Goal: Task Accomplishment & Management: Use online tool/utility

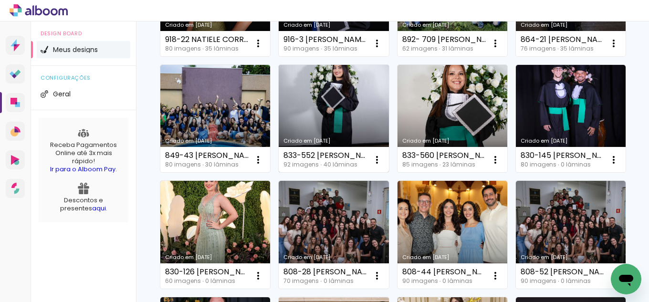
scroll to position [191, 0]
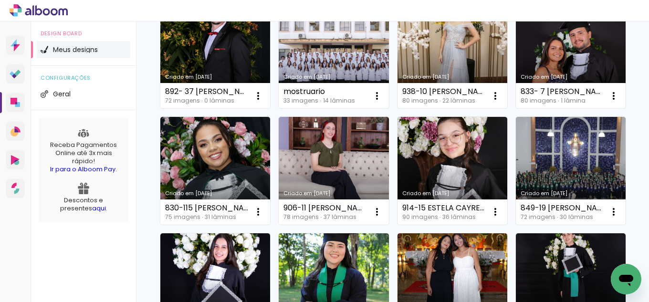
scroll to position [477, 0]
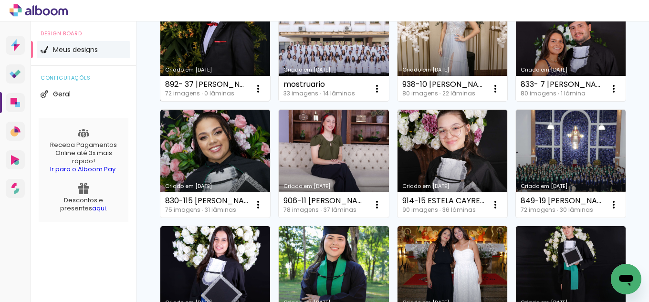
click at [240, 102] on link "Criado em [DATE]" at bounding box center [215, 48] width 110 height 108
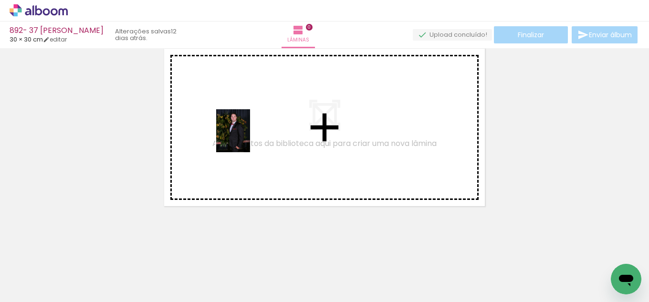
drag, startPoint x: 94, startPoint y: 267, endPoint x: 245, endPoint y: 138, distance: 198.2
click at [245, 138] on quentale-workspace at bounding box center [324, 151] width 649 height 302
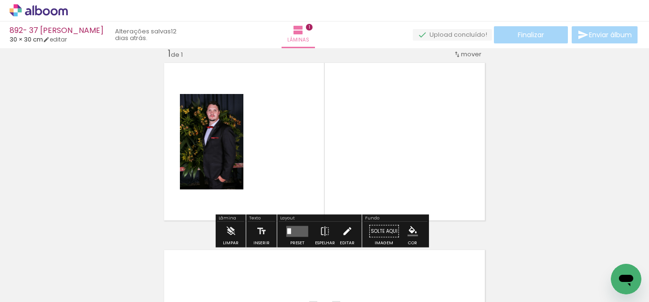
scroll to position [12, 0]
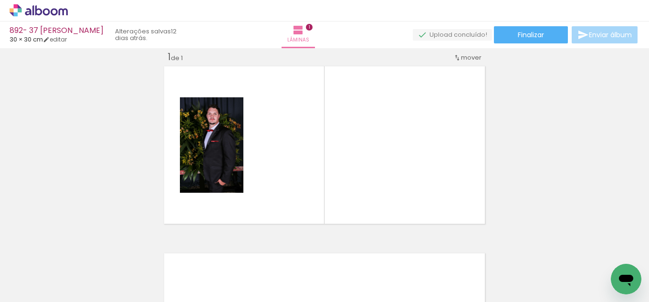
click at [40, 273] on input "Todas as fotos" at bounding box center [27, 273] width 36 height 8
click at [0, 0] on slot "Não utilizadas" at bounding box center [0, 0] width 0 height 0
type input "Não utilizadas"
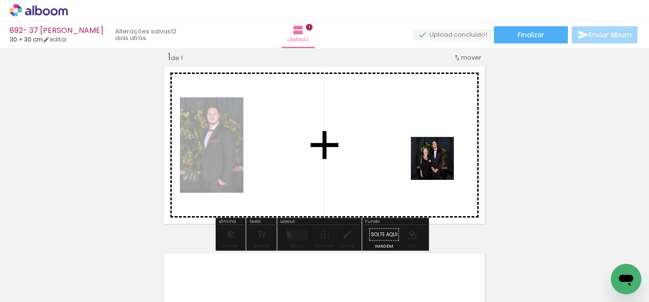
drag, startPoint x: 107, startPoint y: 266, endPoint x: 480, endPoint y: 158, distance: 388.6
click at [490, 152] on quentale-workspace at bounding box center [324, 151] width 649 height 302
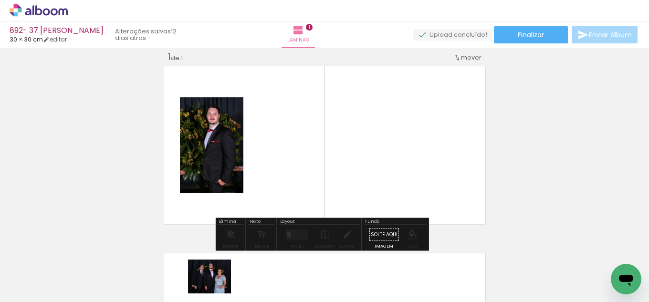
drag, startPoint x: 264, startPoint y: 268, endPoint x: 216, endPoint y: 288, distance: 51.9
click at [0, 0] on slot at bounding box center [0, 0] width 0 height 0
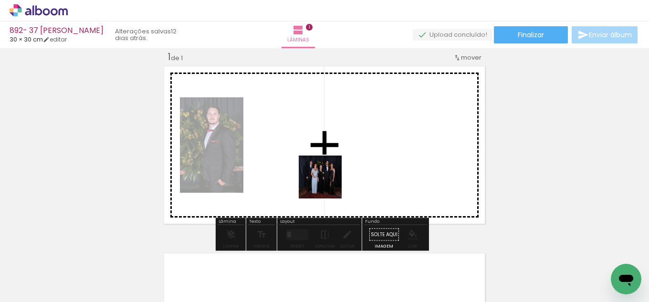
drag, startPoint x: 139, startPoint y: 262, endPoint x: 328, endPoint y: 226, distance: 192.3
click at [348, 171] on quentale-workspace at bounding box center [324, 151] width 649 height 302
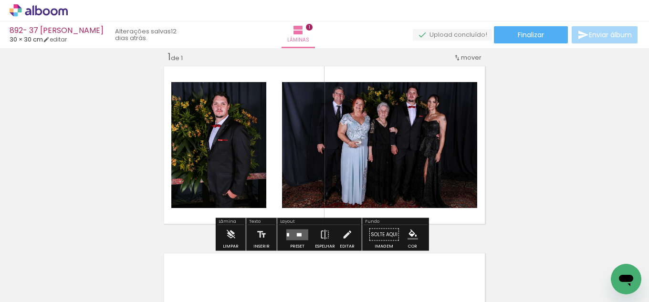
click at [303, 227] on div at bounding box center [297, 234] width 26 height 19
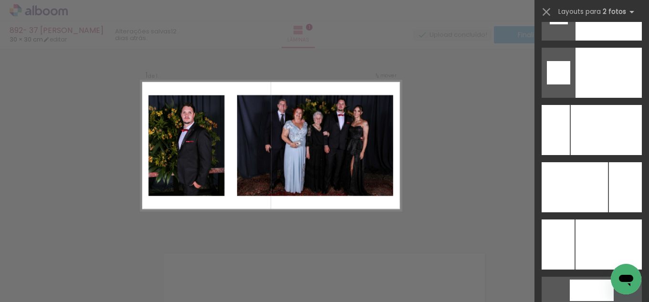
scroll to position [4131, 0]
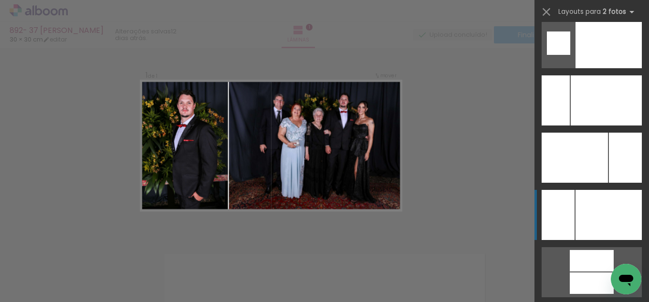
click at [615, 230] on div at bounding box center [608, 215] width 66 height 50
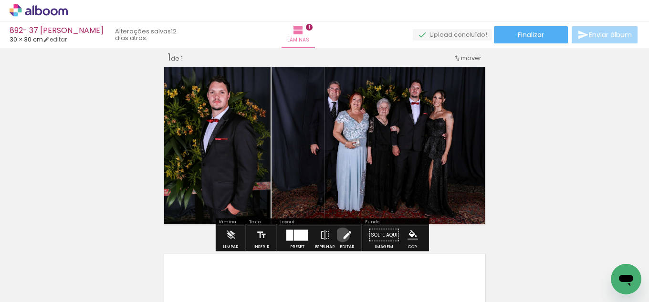
click at [341, 235] on iron-icon at bounding box center [346, 235] width 10 height 19
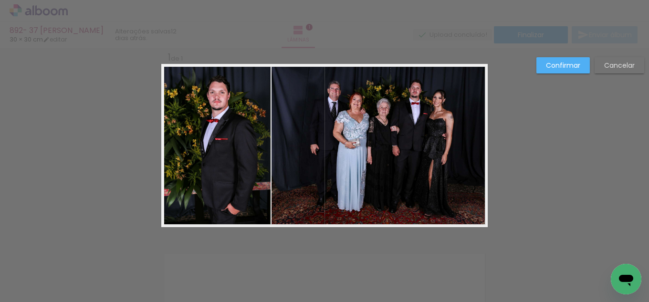
click at [305, 170] on quentale-photo at bounding box center [379, 145] width 216 height 163
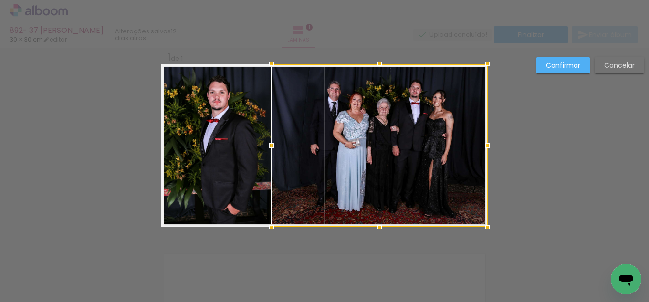
scroll to position [12, 0]
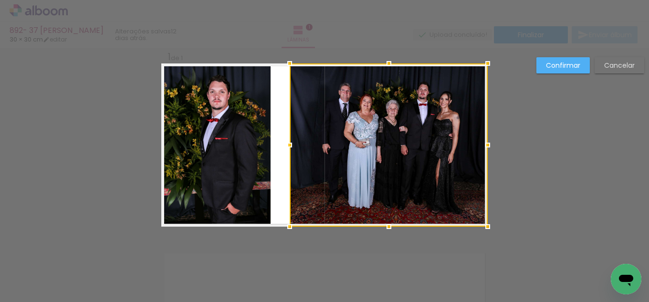
drag, startPoint x: 267, startPoint y: 143, endPoint x: 285, endPoint y: 140, distance: 18.3
click at [285, 140] on div at bounding box center [289, 144] width 19 height 19
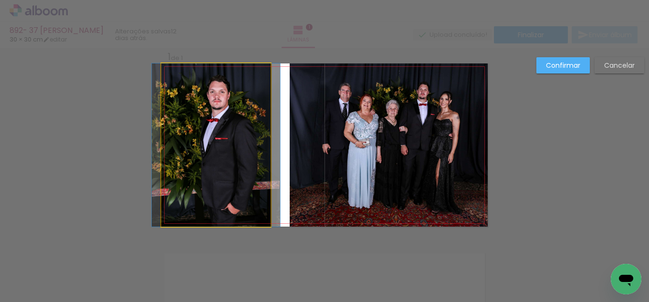
drag, startPoint x: 221, startPoint y: 141, endPoint x: 241, endPoint y: 141, distance: 20.0
click at [222, 141] on quentale-photo at bounding box center [215, 144] width 109 height 163
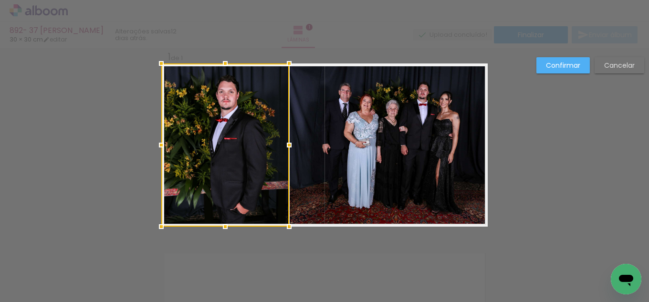
drag, startPoint x: 270, startPoint y: 145, endPoint x: 288, endPoint y: 144, distance: 18.7
click at [288, 144] on div at bounding box center [288, 144] width 19 height 19
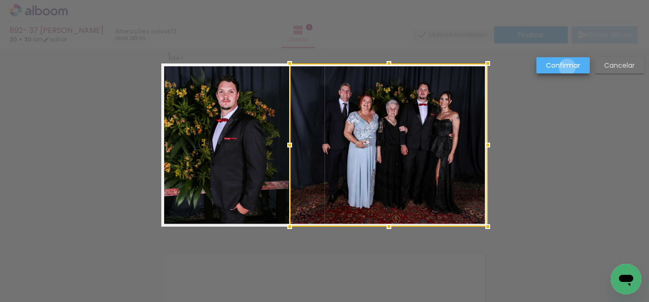
click at [0, 0] on slot "Confirmar" at bounding box center [0, 0] width 0 height 0
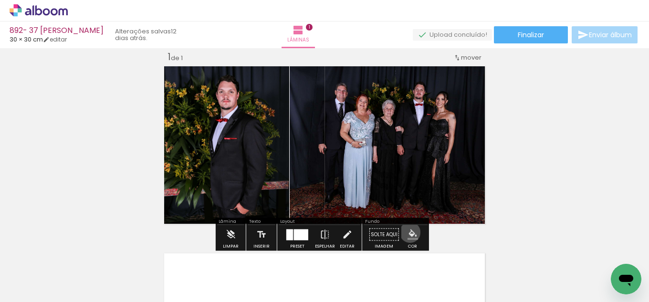
click at [407, 232] on iron-icon "color picker" at bounding box center [412, 234] width 10 height 10
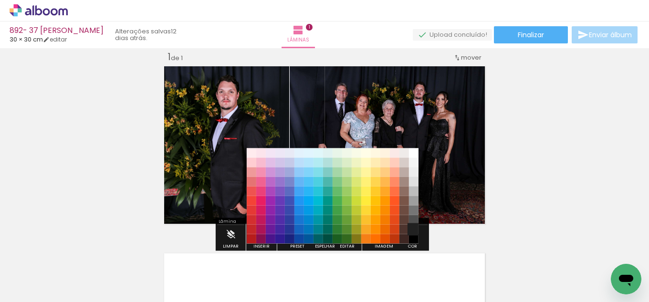
click at [412, 228] on paper-item "#212121" at bounding box center [414, 230] width 10 height 10
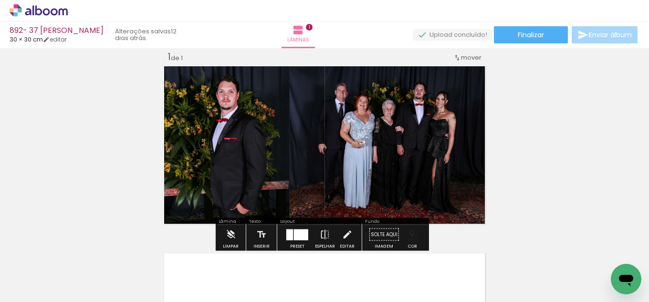
click at [411, 233] on iron-icon "color picker" at bounding box center [412, 234] width 10 height 10
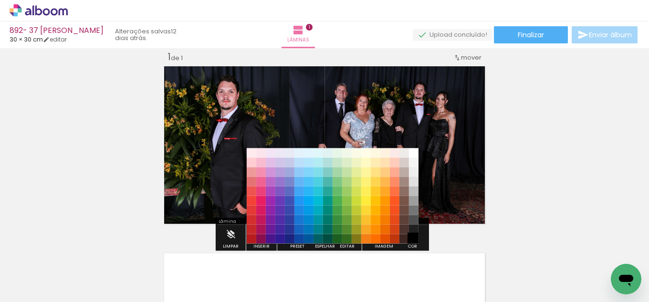
click at [412, 237] on paper-item "#000000" at bounding box center [414, 239] width 10 height 10
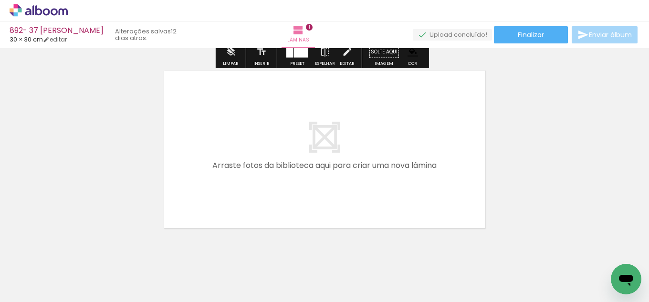
scroll to position [203, 0]
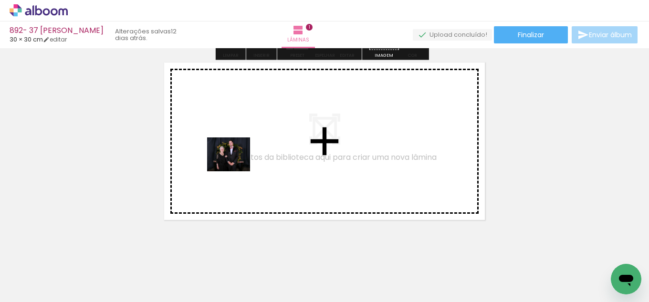
drag, startPoint x: 93, startPoint y: 262, endPoint x: 236, endPoint y: 166, distance: 171.4
click at [236, 166] on quentale-workspace at bounding box center [324, 151] width 649 height 302
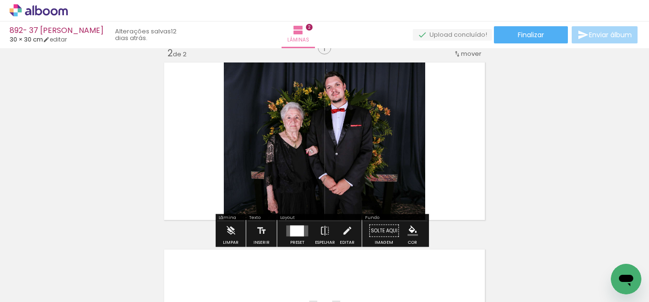
scroll to position [199, 0]
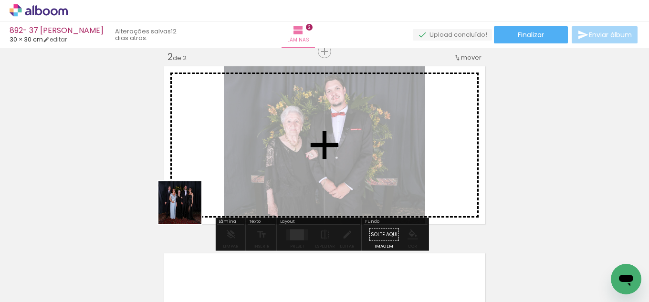
drag, startPoint x: 130, startPoint y: 247, endPoint x: 226, endPoint y: 208, distance: 103.3
click at [259, 164] on quentale-workspace at bounding box center [324, 151] width 649 height 302
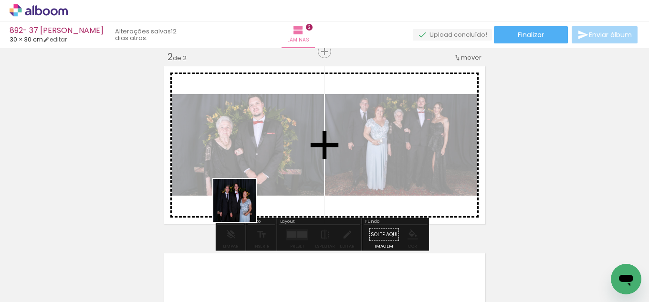
drag, startPoint x: 121, startPoint y: 261, endPoint x: 278, endPoint y: 191, distance: 171.2
click at [276, 182] on quentale-workspace at bounding box center [324, 151] width 649 height 302
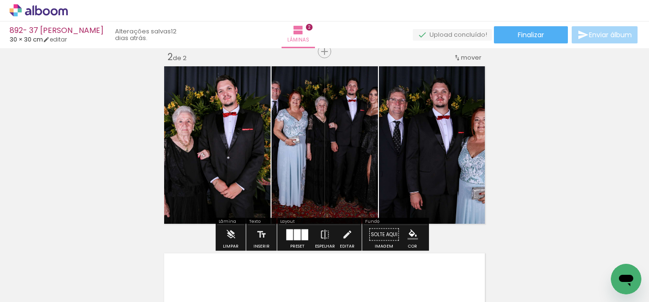
click at [287, 243] on quentale-thumb at bounding box center [308, 269] width 53 height 55
click at [301, 222] on div "Layout" at bounding box center [319, 222] width 82 height 6
click at [301, 231] on div at bounding box center [304, 234] width 7 height 11
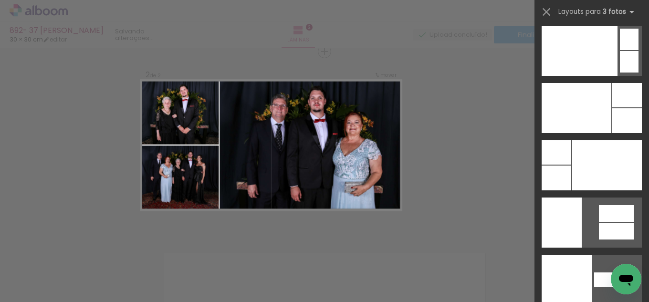
scroll to position [11574, 0]
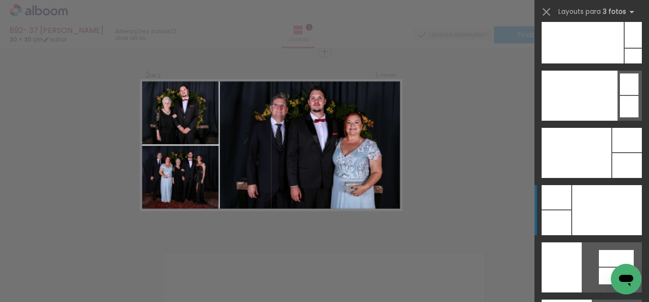
click at [589, 210] on div at bounding box center [607, 210] width 70 height 50
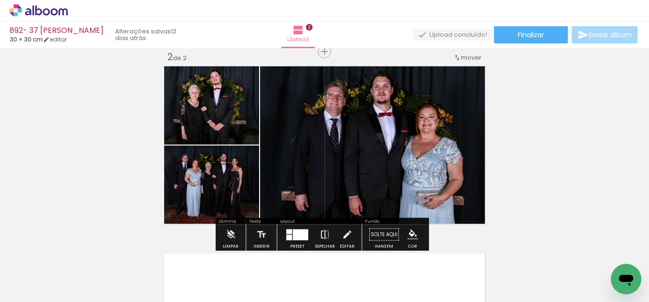
click at [321, 232] on iron-icon at bounding box center [324, 234] width 10 height 19
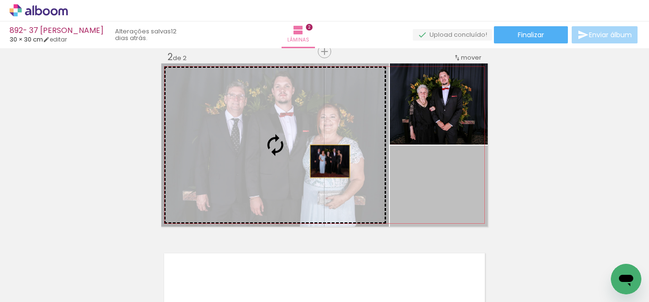
drag, startPoint x: 425, startPoint y: 178, endPoint x: 299, endPoint y: 156, distance: 128.3
click at [0, 0] on slot at bounding box center [0, 0] width 0 height 0
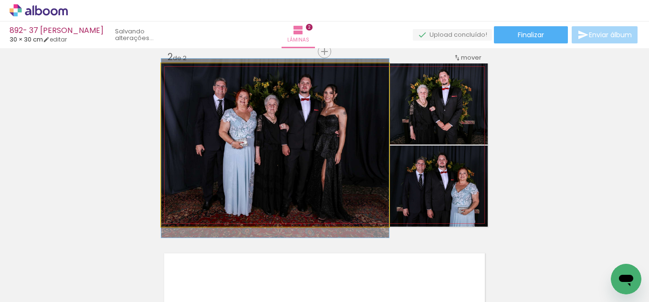
drag, startPoint x: 334, startPoint y: 170, endPoint x: 347, endPoint y: 173, distance: 13.3
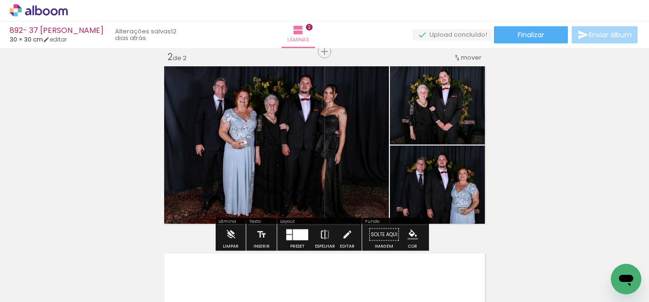
click at [320, 230] on iron-icon at bounding box center [324, 234] width 10 height 19
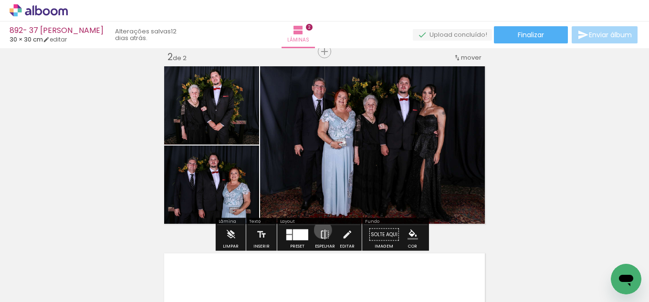
click at [320, 230] on iron-icon at bounding box center [324, 234] width 10 height 19
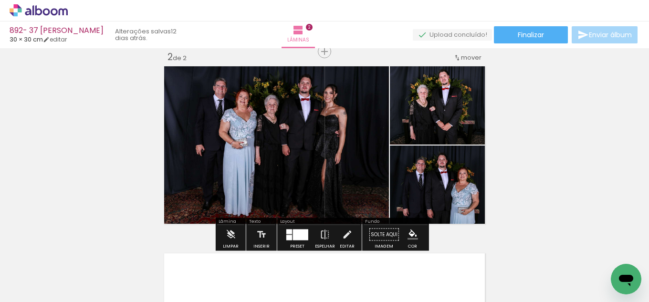
click at [343, 235] on iron-icon at bounding box center [346, 234] width 10 height 19
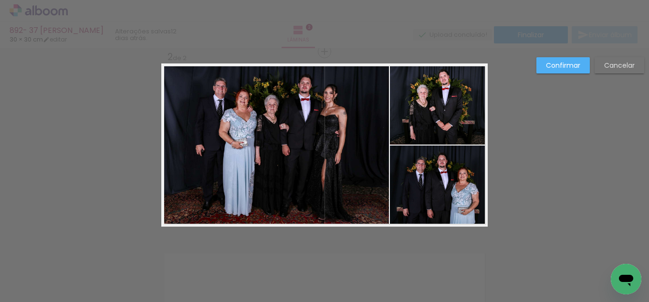
click at [368, 172] on quentale-photo at bounding box center [274, 144] width 227 height 163
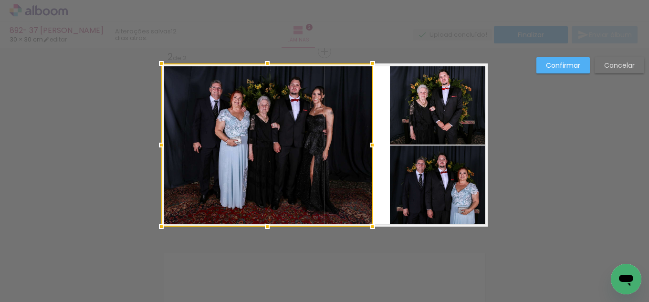
drag, startPoint x: 386, startPoint y: 139, endPoint x: 370, endPoint y: 146, distance: 17.7
click at [370, 146] on div at bounding box center [372, 144] width 19 height 19
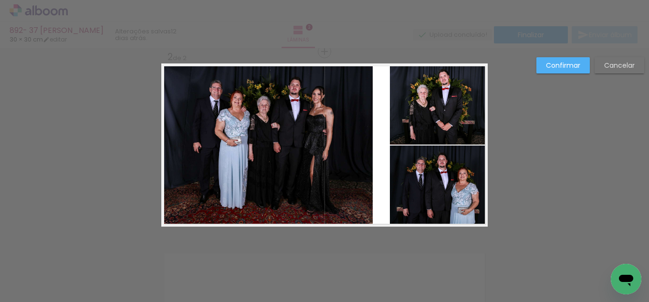
click at [397, 116] on quentale-photo at bounding box center [439, 103] width 98 height 81
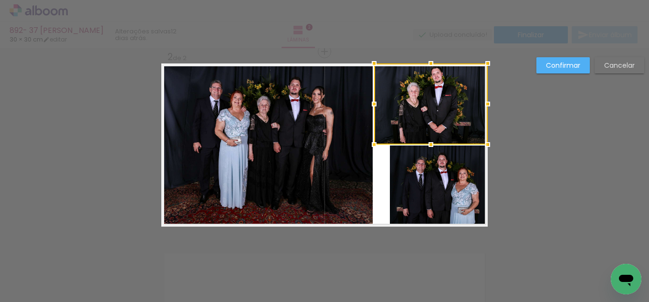
drag, startPoint x: 386, startPoint y: 106, endPoint x: 371, endPoint y: 111, distance: 16.6
click at [371, 111] on div at bounding box center [373, 103] width 19 height 19
click at [406, 184] on quentale-photo at bounding box center [439, 185] width 98 height 81
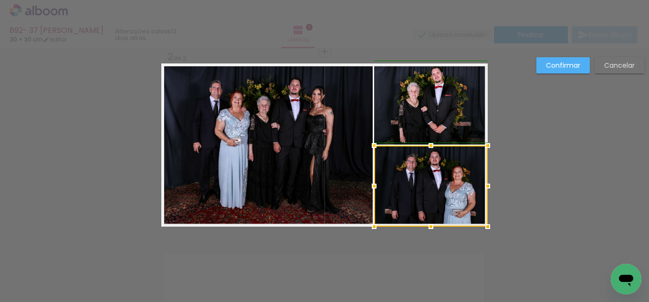
drag, startPoint x: 386, startPoint y: 184, endPoint x: 373, endPoint y: 183, distance: 13.4
click at [373, 183] on div at bounding box center [373, 185] width 19 height 19
click at [357, 143] on quentale-photo at bounding box center [266, 144] width 211 height 163
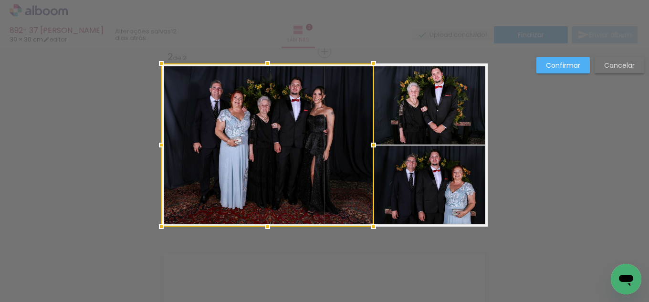
click at [366, 140] on div at bounding box center [373, 144] width 19 height 19
click at [0, 0] on slot "Confirmar" at bounding box center [0, 0] width 0 height 0
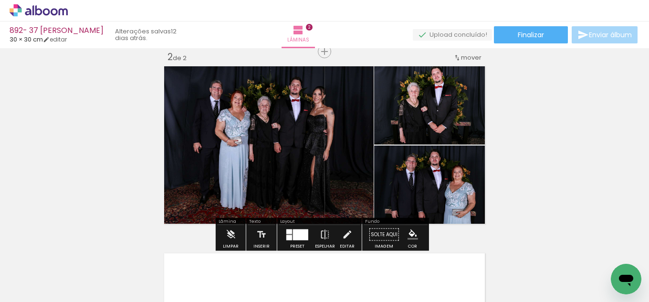
click at [409, 238] on iron-icon "color picker" at bounding box center [412, 234] width 10 height 10
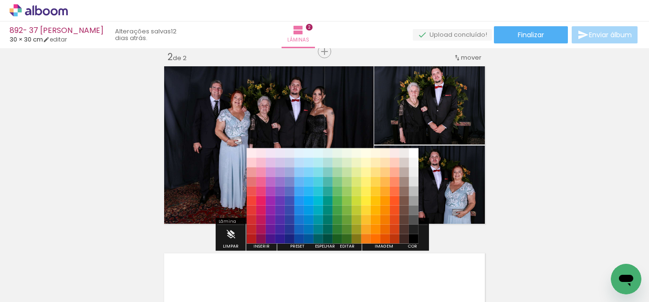
click at [416, 229] on paper-item "#212121" at bounding box center [414, 230] width 10 height 10
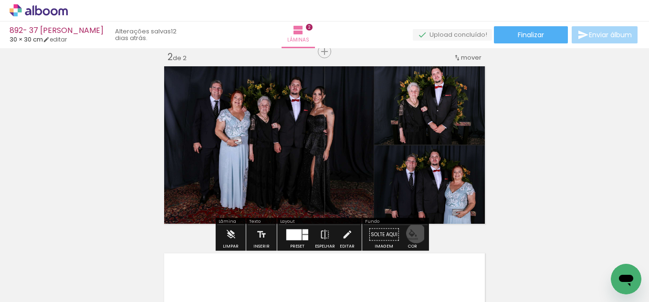
click at [412, 233] on iron-icon "color picker" at bounding box center [412, 234] width 10 height 10
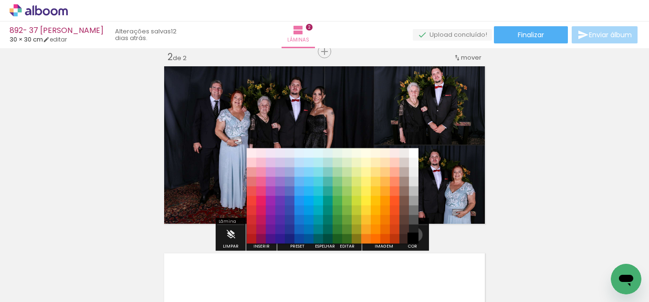
click at [412, 235] on paper-item "#000000" at bounding box center [414, 239] width 10 height 10
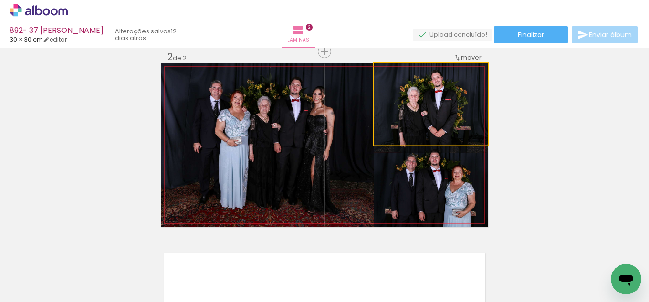
drag, startPoint x: 451, startPoint y: 121, endPoint x: 452, endPoint y: 128, distance: 7.8
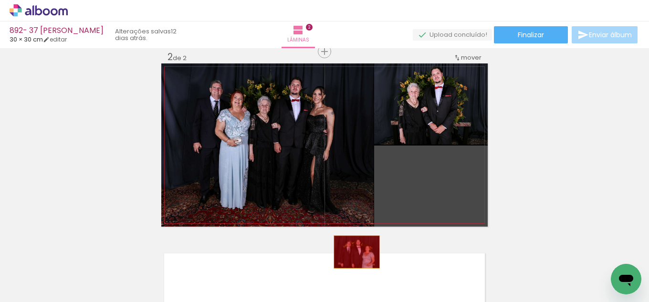
drag, startPoint x: 403, startPoint y: 173, endPoint x: 336, endPoint y: 277, distance: 123.4
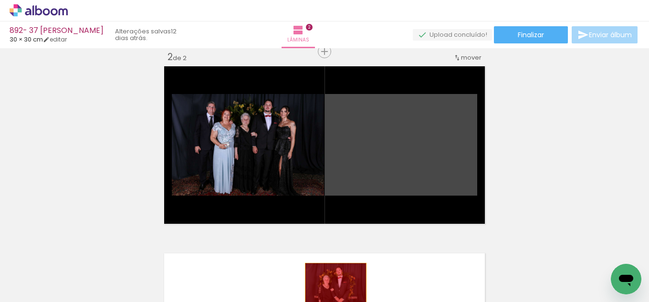
drag, startPoint x: 387, startPoint y: 175, endPoint x: 332, endPoint y: 283, distance: 121.6
click at [332, 283] on quentale-workspace at bounding box center [324, 151] width 649 height 302
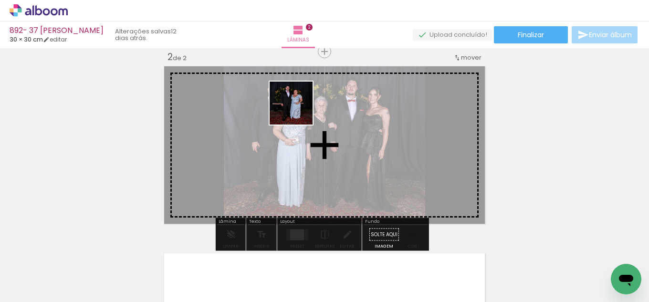
drag, startPoint x: 187, startPoint y: 265, endPoint x: 300, endPoint y: 182, distance: 140.5
click at [300, 103] on quentale-workspace at bounding box center [324, 151] width 649 height 302
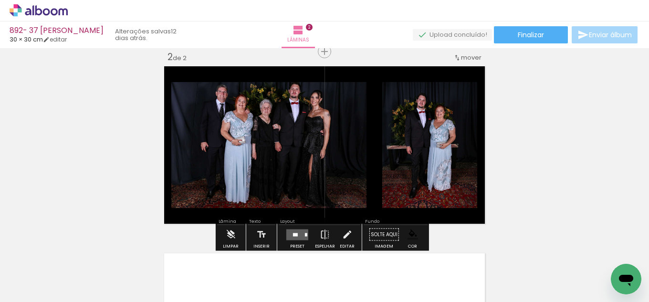
click at [301, 235] on quentale-layouter at bounding box center [297, 234] width 22 height 11
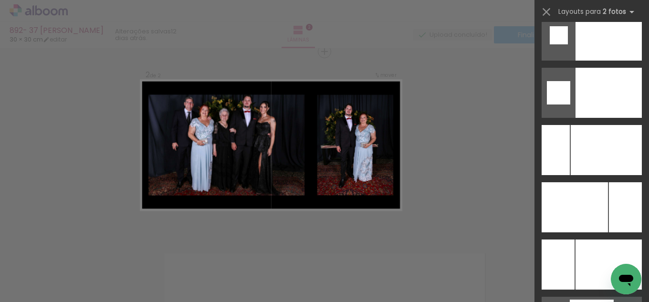
scroll to position [4131, 0]
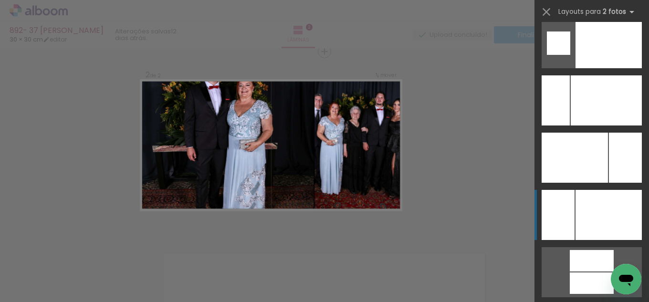
click at [602, 216] on div at bounding box center [608, 215] width 66 height 50
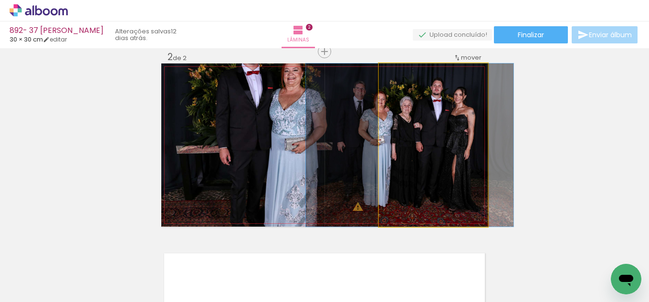
drag, startPoint x: 399, startPoint y: 158, endPoint x: 293, endPoint y: 142, distance: 107.6
click at [0, 0] on slot at bounding box center [0, 0] width 0 height 0
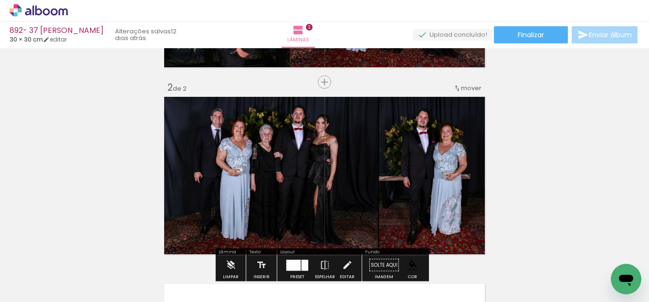
scroll to position [199, 0]
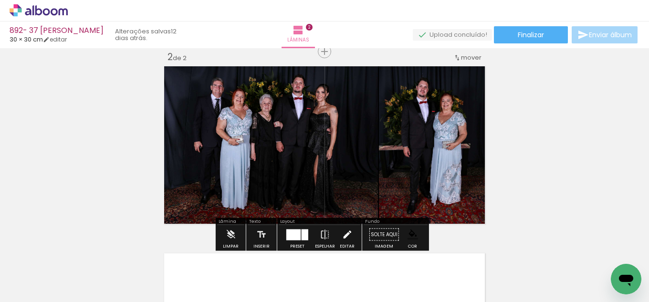
click at [342, 235] on iron-icon at bounding box center [346, 234] width 10 height 19
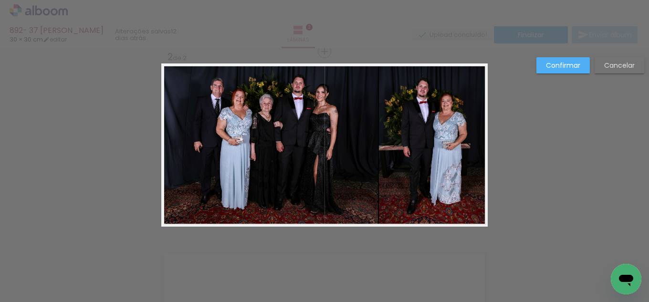
click at [333, 181] on quentale-photo at bounding box center [269, 144] width 216 height 163
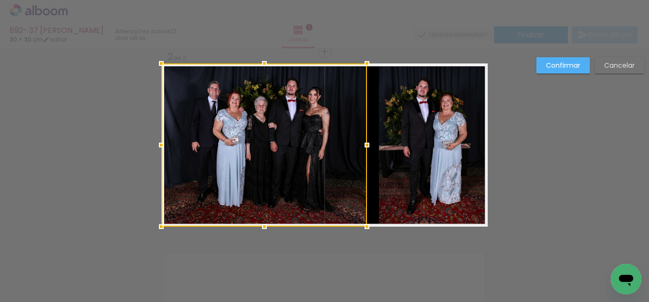
drag, startPoint x: 374, startPoint y: 141, endPoint x: 365, endPoint y: 140, distance: 9.1
click at [362, 140] on div at bounding box center [366, 144] width 19 height 19
click at [392, 144] on quentale-photo at bounding box center [433, 144] width 109 height 163
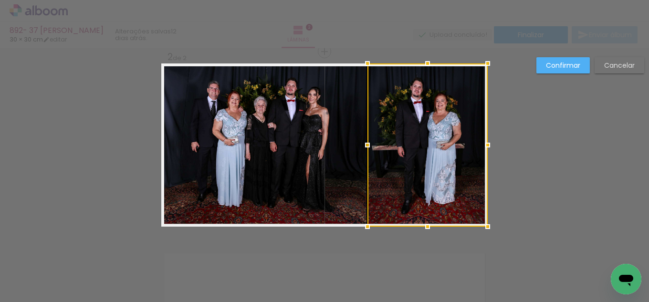
drag, startPoint x: 374, startPoint y: 144, endPoint x: 362, endPoint y: 140, distance: 11.9
click at [362, 140] on div at bounding box center [367, 144] width 19 height 19
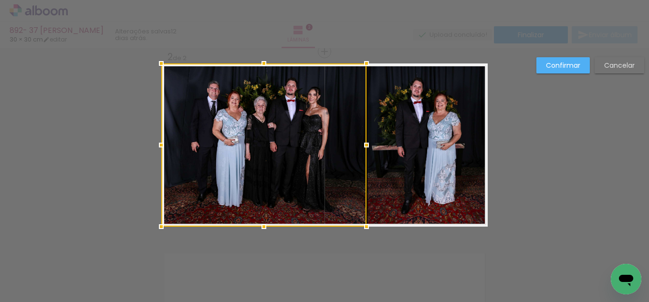
click at [0, 0] on slot "Confirmar" at bounding box center [0, 0] width 0 height 0
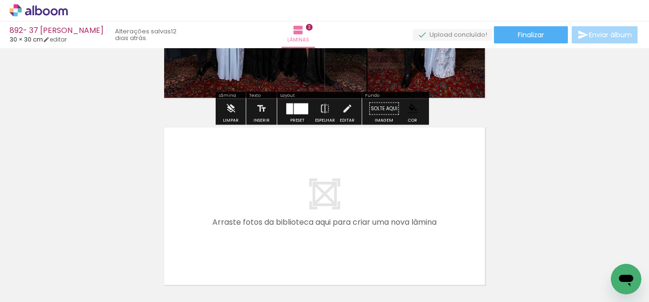
scroll to position [342, 0]
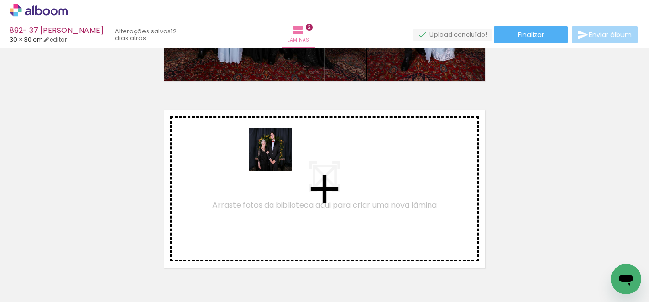
drag, startPoint x: 107, startPoint y: 269, endPoint x: 279, endPoint y: 155, distance: 206.2
click at [279, 155] on quentale-workspace at bounding box center [324, 151] width 649 height 302
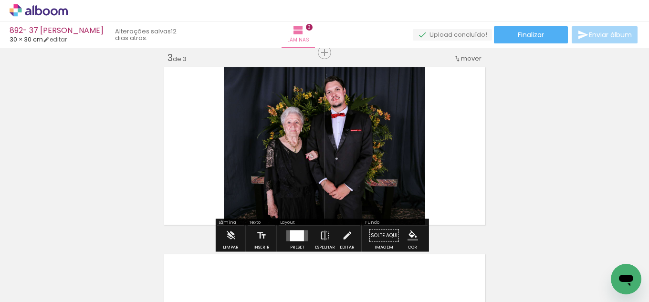
scroll to position [386, 0]
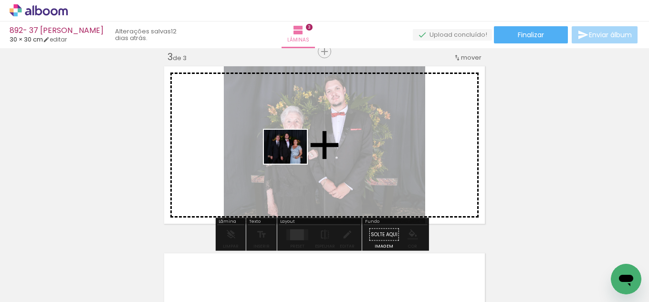
drag, startPoint x: 103, startPoint y: 272, endPoint x: 293, endPoint y: 158, distance: 222.4
click at [293, 158] on quentale-workspace at bounding box center [324, 151] width 649 height 302
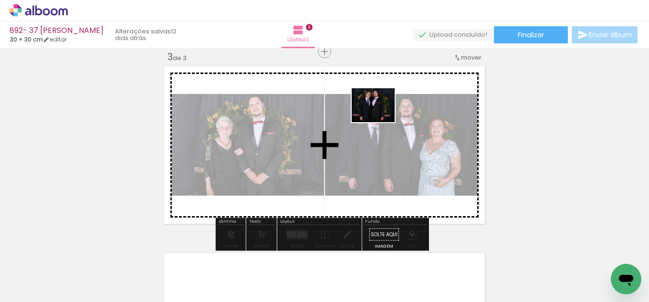
drag, startPoint x: 122, startPoint y: 239, endPoint x: 380, endPoint y: 117, distance: 285.4
click at [380, 117] on quentale-workspace at bounding box center [324, 151] width 649 height 302
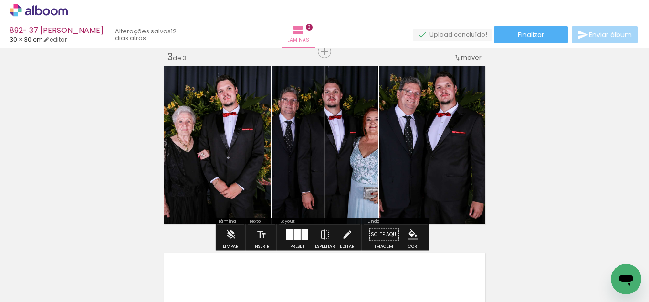
click at [301, 233] on div at bounding box center [304, 234] width 7 height 11
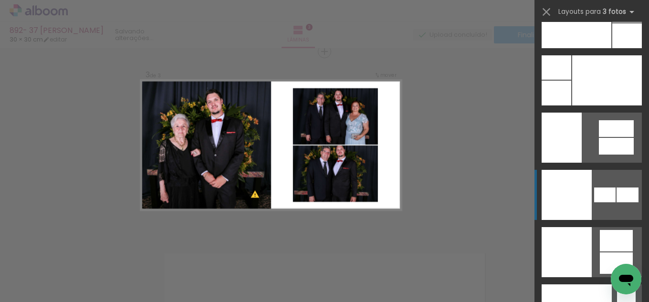
scroll to position [11670, 0]
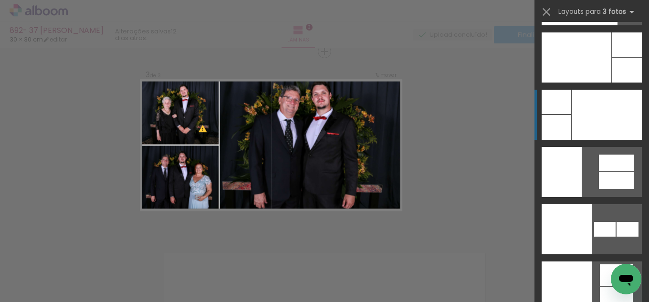
click at [600, 125] on div at bounding box center [607, 115] width 70 height 50
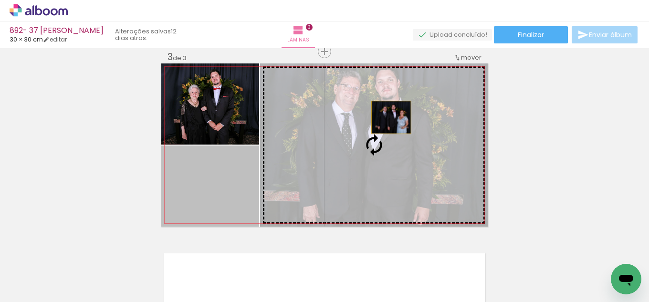
drag, startPoint x: 208, startPoint y: 190, endPoint x: 387, endPoint y: 117, distance: 193.4
click at [0, 0] on slot at bounding box center [0, 0] width 0 height 0
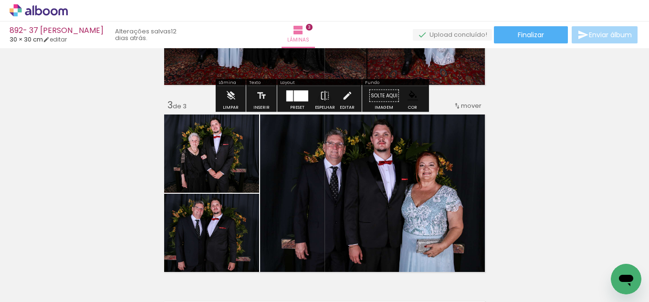
scroll to position [386, 0]
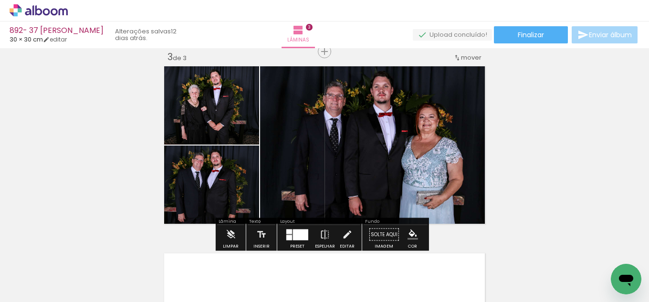
click at [408, 237] on iron-icon "color picker" at bounding box center [412, 234] width 10 height 10
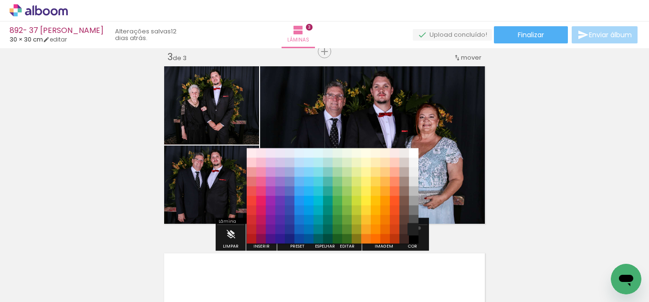
click at [415, 228] on paper-item "#212121" at bounding box center [414, 230] width 10 height 10
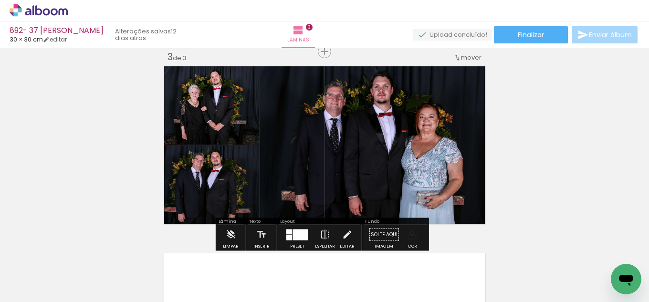
click at [412, 234] on iron-icon "color picker" at bounding box center [412, 234] width 10 height 10
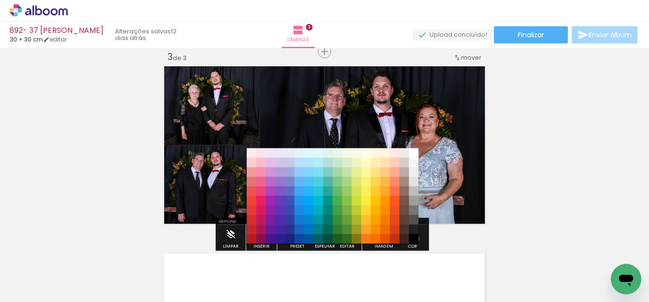
click at [412, 239] on paper-item "#000000" at bounding box center [414, 239] width 10 height 10
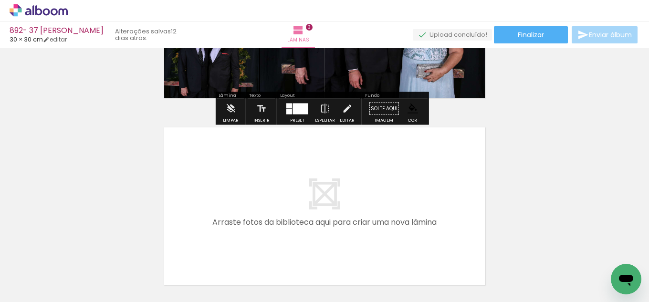
scroll to position [529, 0]
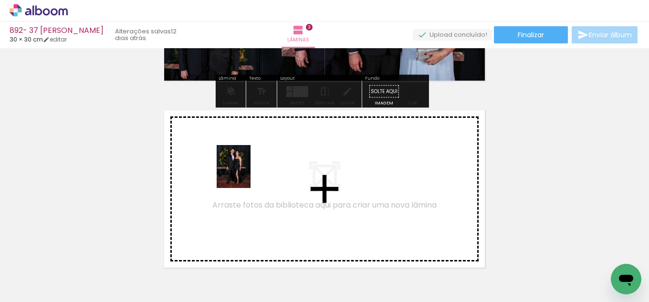
drag, startPoint x: 90, startPoint y: 272, endPoint x: 185, endPoint y: 267, distance: 95.5
click at [249, 173] on quentale-workspace at bounding box center [324, 151] width 649 height 302
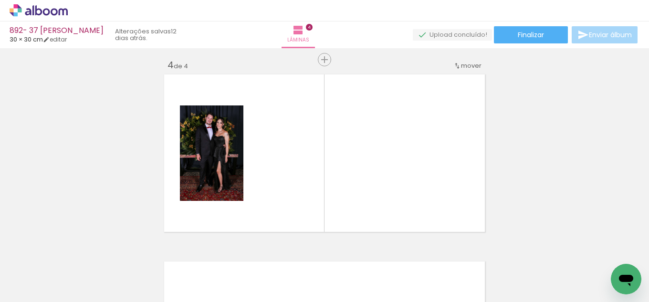
scroll to position [573, 0]
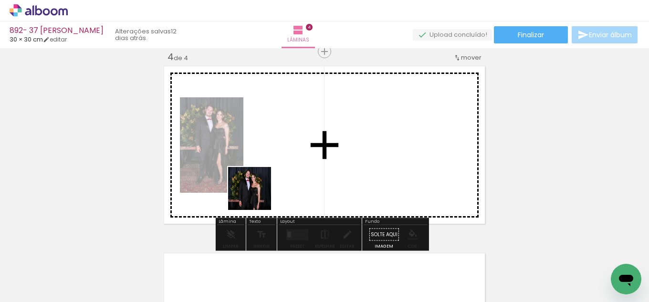
drag, startPoint x: 105, startPoint y: 270, endPoint x: 339, endPoint y: 160, distance: 258.7
click at [339, 160] on quentale-workspace at bounding box center [324, 151] width 649 height 302
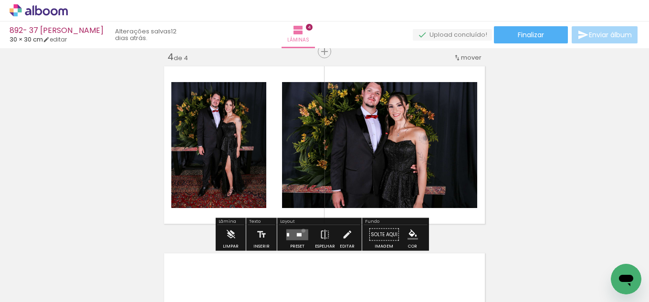
click at [301, 230] on quentale-layouter at bounding box center [297, 234] width 22 height 11
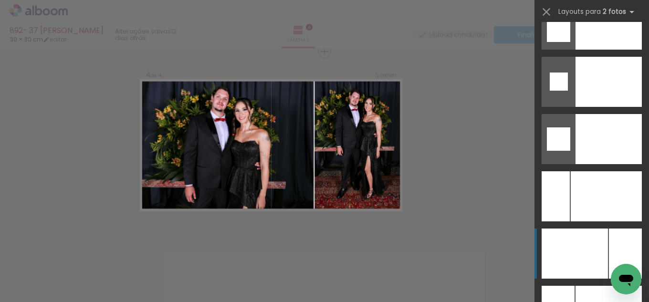
scroll to position [4130, 0]
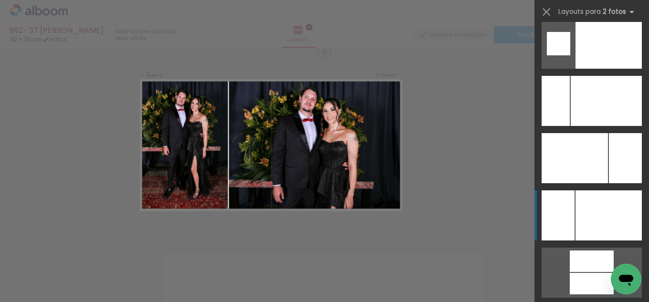
click at [595, 216] on div at bounding box center [608, 215] width 66 height 50
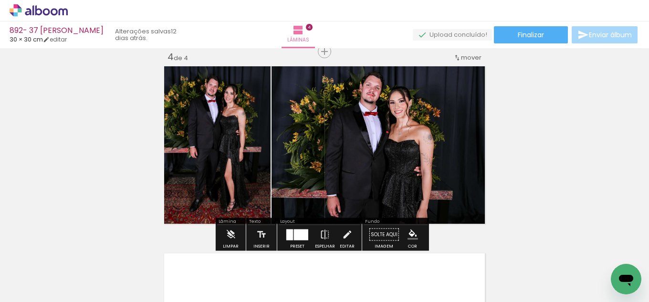
scroll to position [621, 0]
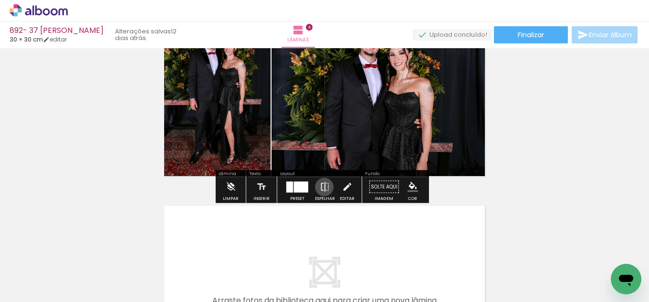
click at [322, 187] on iron-icon at bounding box center [324, 186] width 10 height 19
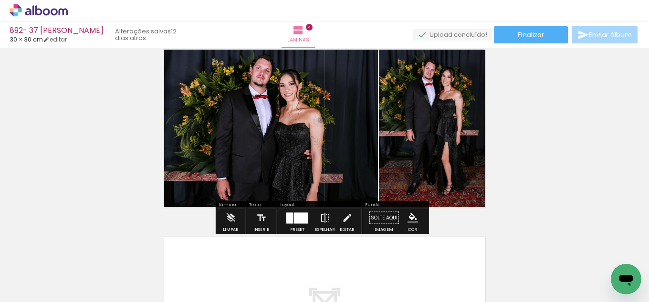
scroll to position [573, 0]
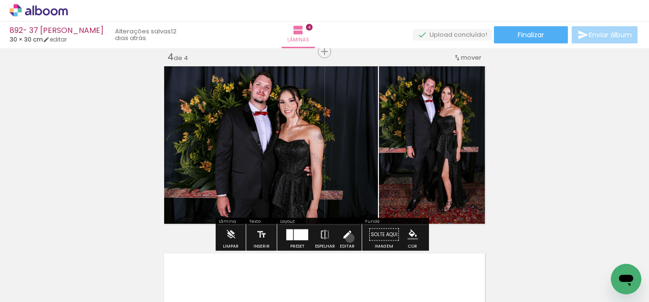
click at [347, 238] on iron-icon at bounding box center [346, 234] width 10 height 19
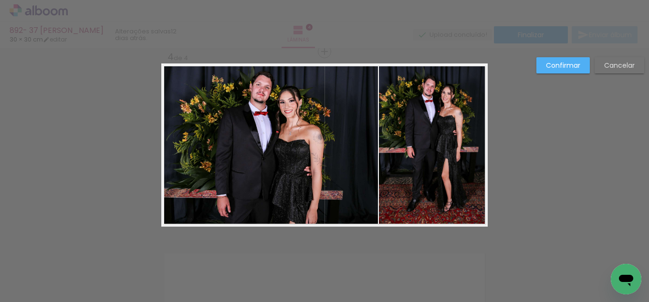
click at [356, 181] on quentale-photo at bounding box center [269, 144] width 216 height 163
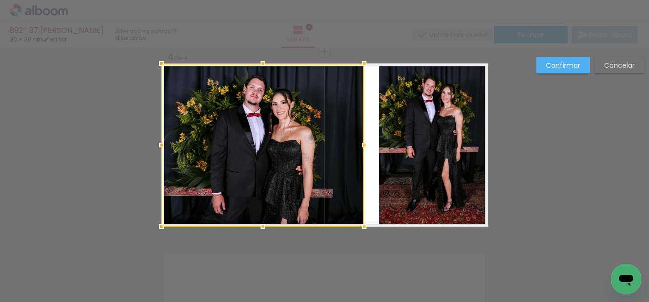
drag, startPoint x: 375, startPoint y: 147, endPoint x: 361, endPoint y: 148, distance: 13.9
click at [361, 148] on div at bounding box center [363, 144] width 19 height 19
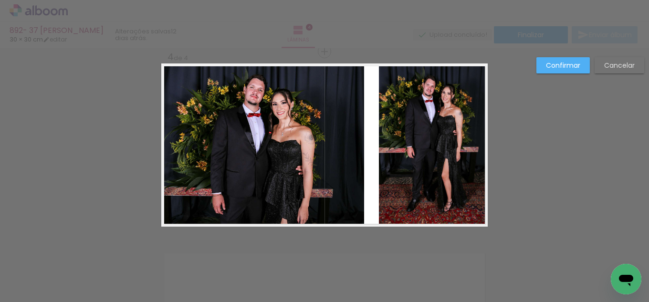
click at [383, 149] on quentale-photo at bounding box center [433, 144] width 109 height 163
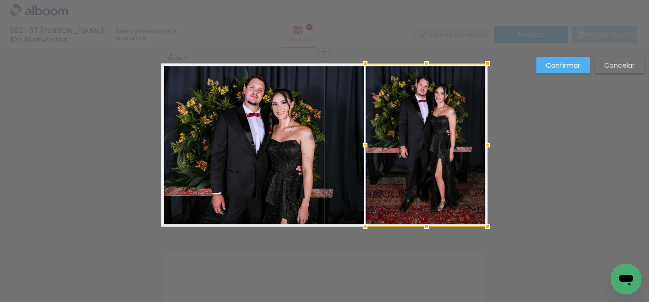
drag, startPoint x: 379, startPoint y: 149, endPoint x: 365, endPoint y: 149, distance: 13.8
click at [365, 149] on div at bounding box center [364, 144] width 19 height 19
click at [0, 0] on slot "Confirmar" at bounding box center [0, 0] width 0 height 0
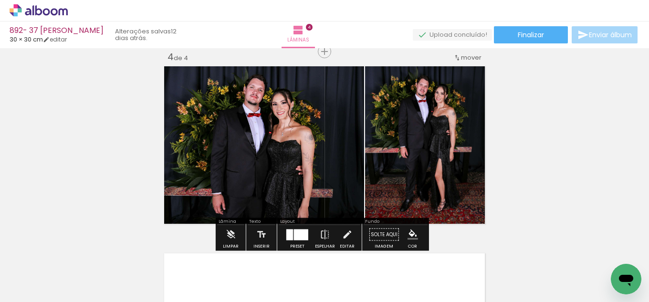
click at [407, 235] on iron-icon "color picker" at bounding box center [412, 234] width 10 height 10
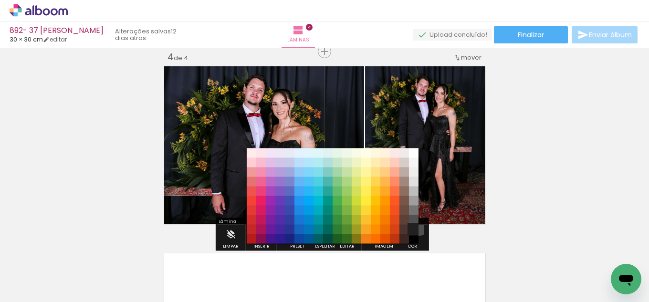
click at [414, 225] on paper-item "#212121" at bounding box center [414, 230] width 10 height 10
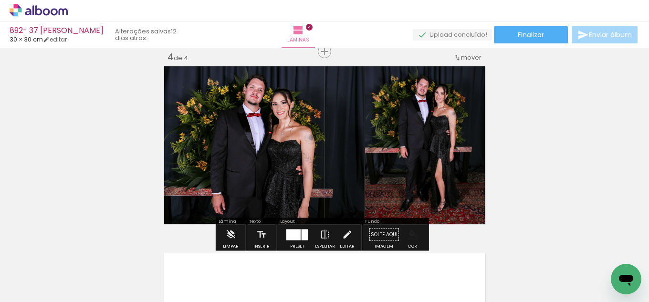
click at [412, 230] on iron-icon "color picker" at bounding box center [412, 234] width 10 height 10
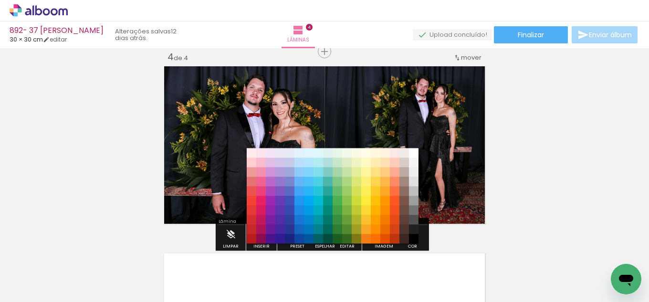
click at [411, 236] on paper-item "#000000" at bounding box center [414, 239] width 10 height 10
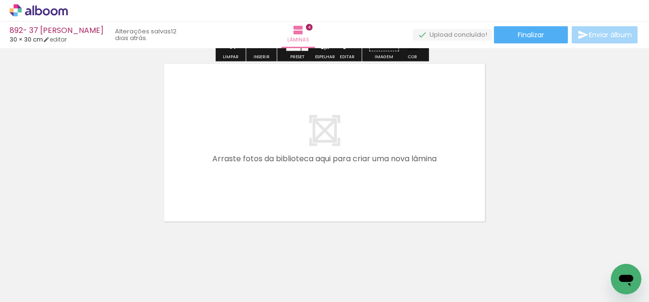
scroll to position [764, 0]
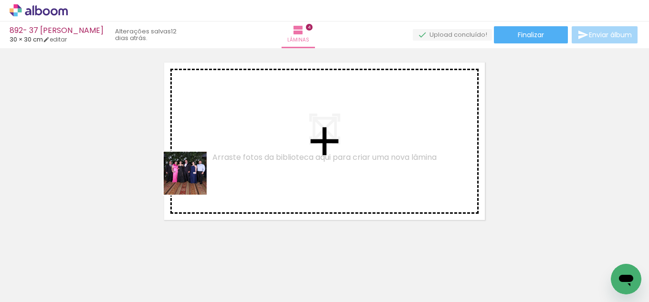
drag, startPoint x: 98, startPoint y: 279, endPoint x: 207, endPoint y: 169, distance: 155.4
click at [207, 169] on quentale-workspace at bounding box center [324, 151] width 649 height 302
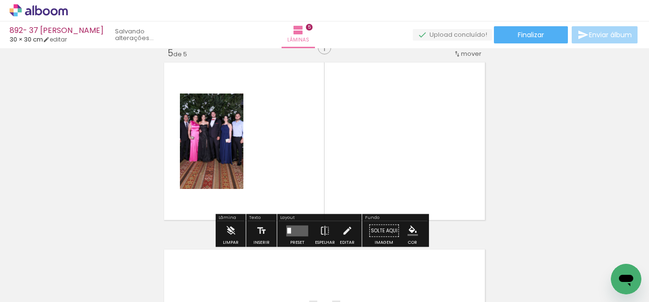
scroll to position [760, 0]
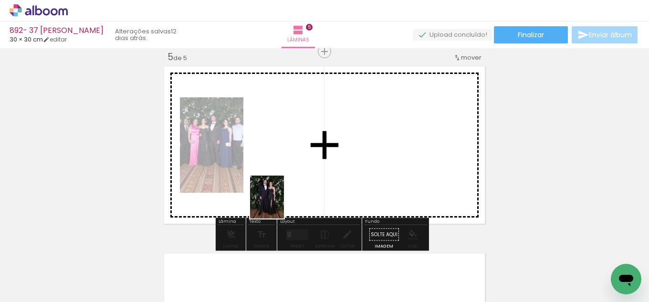
drag, startPoint x: 105, startPoint y: 278, endPoint x: 293, endPoint y: 216, distance: 198.4
click at [312, 190] on quentale-workspace at bounding box center [324, 151] width 649 height 302
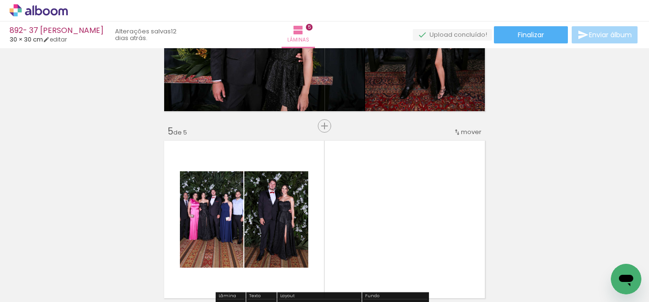
scroll to position [617, 0]
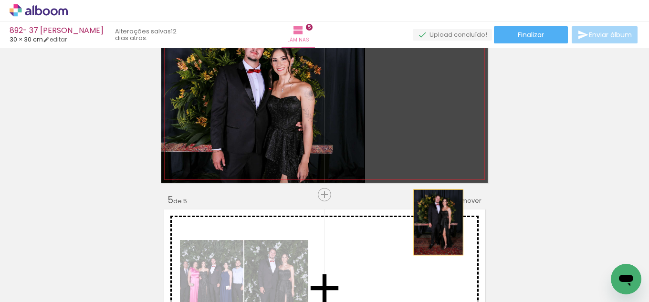
drag, startPoint x: 434, startPoint y: 96, endPoint x: 434, endPoint y: 222, distance: 125.9
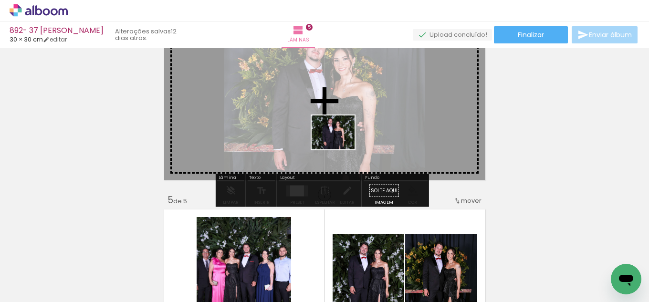
drag, startPoint x: 104, startPoint y: 264, endPoint x: 344, endPoint y: 143, distance: 268.1
click at [344, 143] on quentale-workspace at bounding box center [324, 151] width 649 height 302
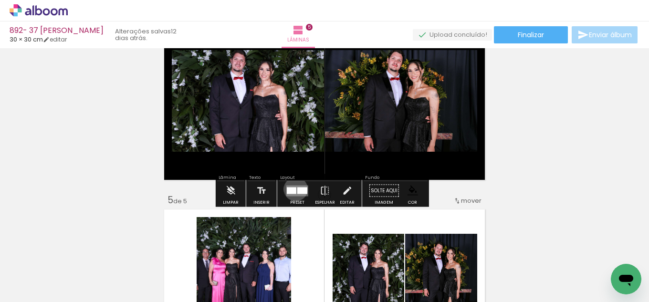
drag, startPoint x: 293, startPoint y: 189, endPoint x: 323, endPoint y: 182, distance: 30.4
click at [294, 189] on div at bounding box center [292, 190] width 10 height 7
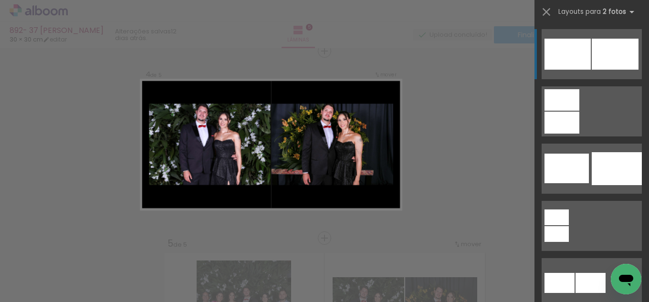
scroll to position [573, 0]
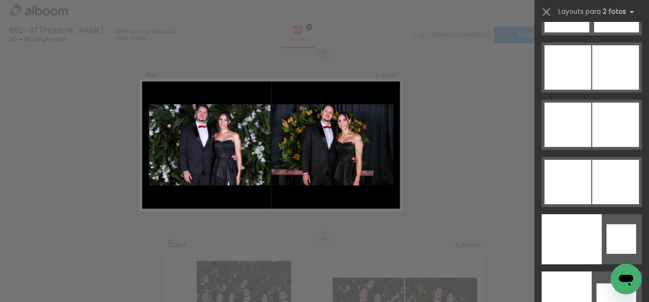
drag, startPoint x: 645, startPoint y: 35, endPoint x: 8, endPoint y: 5, distance: 638.3
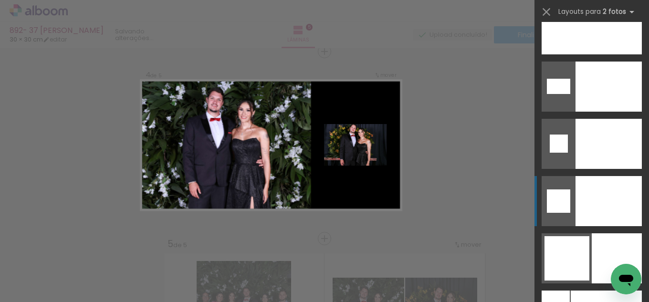
scroll to position [4183, 0]
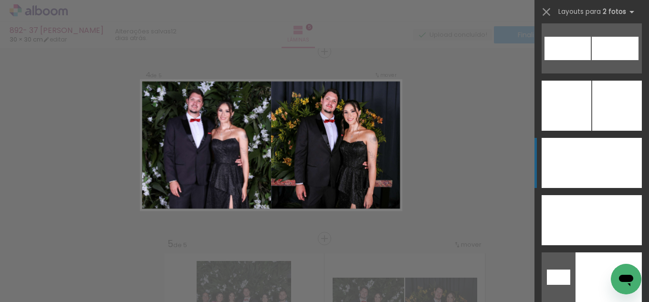
click at [598, 164] on div at bounding box center [616, 163] width 50 height 50
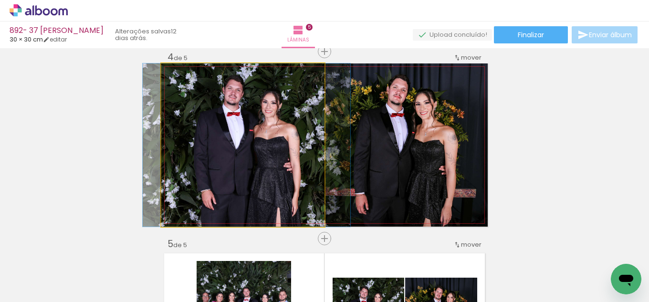
drag, startPoint x: 295, startPoint y: 136, endPoint x: 299, endPoint y: 129, distance: 7.9
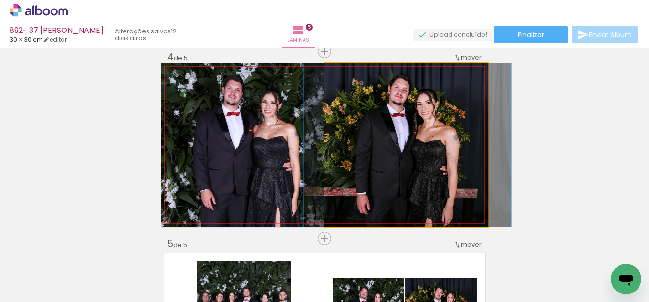
drag, startPoint x: 421, startPoint y: 159, endPoint x: 422, endPoint y: 152, distance: 7.3
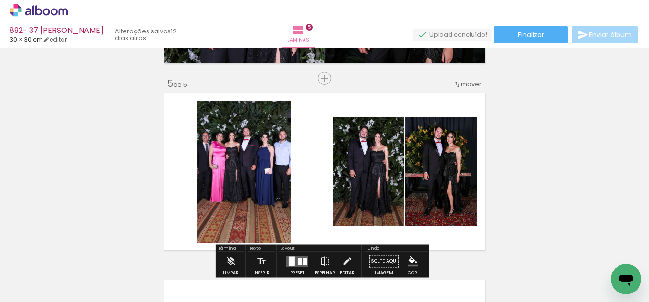
scroll to position [764, 0]
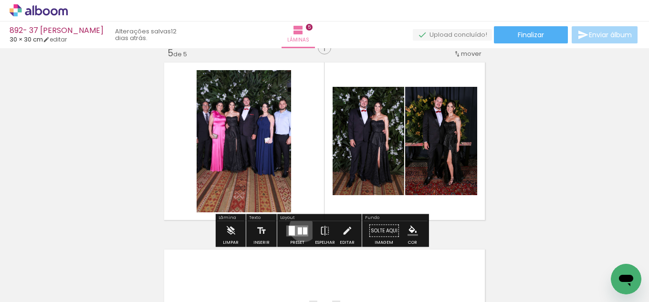
click at [303, 227] on div at bounding box center [305, 230] width 4 height 7
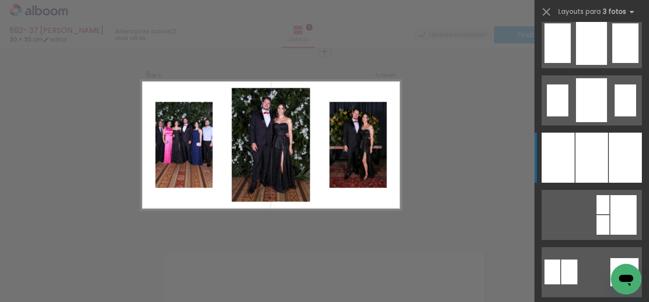
scroll to position [760, 0]
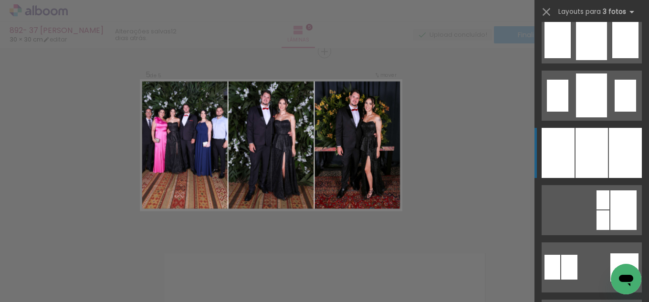
click at [587, 144] on div at bounding box center [591, 153] width 32 height 50
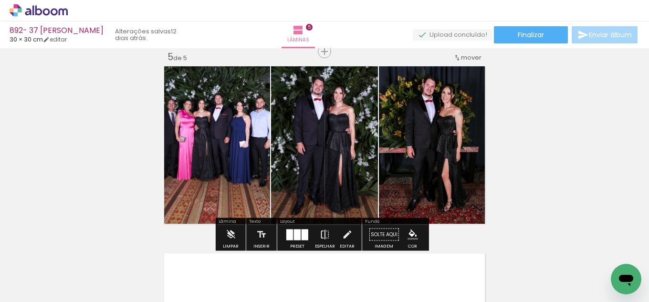
click at [324, 232] on iron-icon at bounding box center [324, 234] width 10 height 19
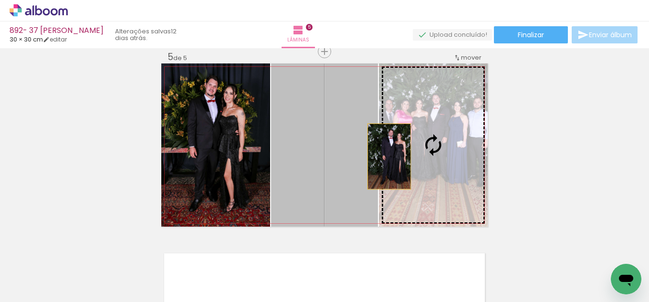
drag, startPoint x: 319, startPoint y: 158, endPoint x: 395, endPoint y: 155, distance: 75.9
click at [0, 0] on slot at bounding box center [0, 0] width 0 height 0
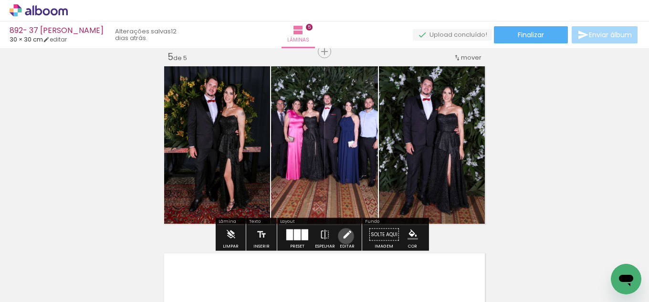
click at [343, 236] on iron-icon at bounding box center [346, 234] width 10 height 19
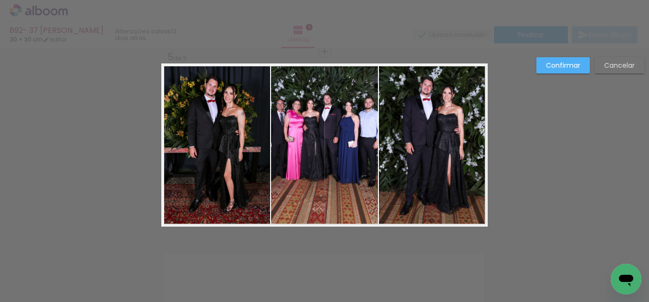
click at [394, 169] on quentale-photo at bounding box center [433, 144] width 109 height 163
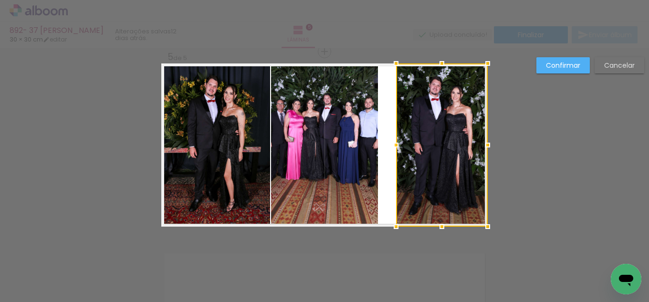
drag, startPoint x: 379, startPoint y: 143, endPoint x: 396, endPoint y: 141, distance: 17.3
click at [396, 141] on div at bounding box center [395, 144] width 19 height 19
click at [212, 149] on quentale-photo at bounding box center [215, 144] width 109 height 163
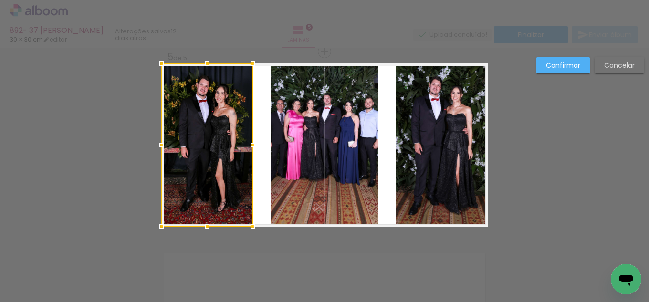
drag, startPoint x: 267, startPoint y: 143, endPoint x: 251, endPoint y: 143, distance: 15.7
click at [251, 143] on div at bounding box center [252, 144] width 19 height 19
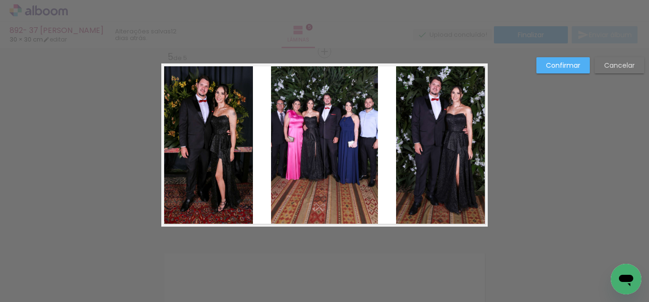
click at [273, 143] on quentale-photo at bounding box center [324, 144] width 107 height 163
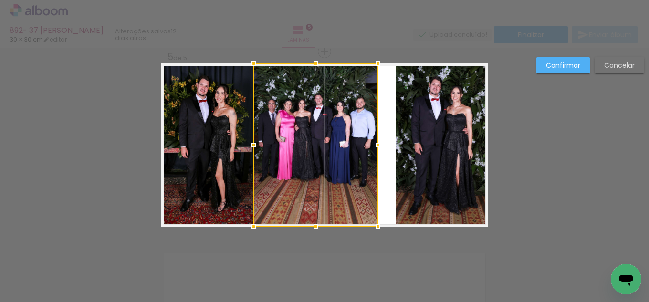
drag, startPoint x: 266, startPoint y: 143, endPoint x: 247, endPoint y: 142, distance: 19.1
click at [247, 142] on div at bounding box center [253, 144] width 19 height 19
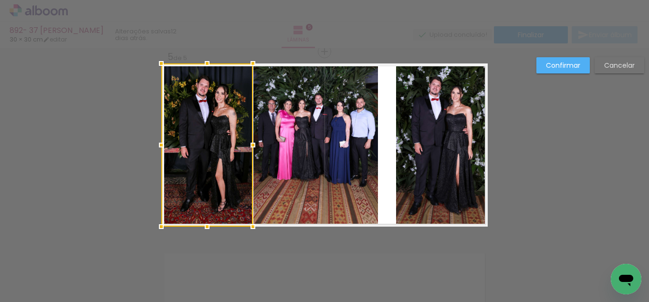
click at [363, 161] on quentale-photo at bounding box center [315, 144] width 124 height 163
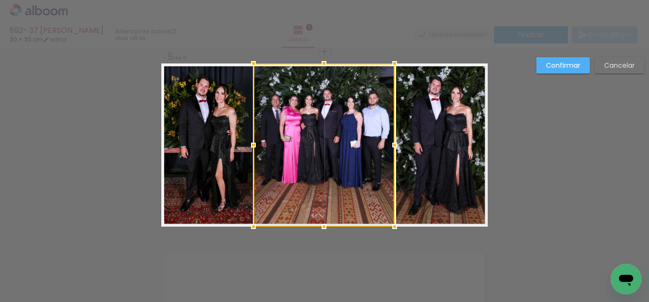
drag, startPoint x: 377, startPoint y: 144, endPoint x: 394, endPoint y: 142, distance: 16.9
click at [394, 142] on div at bounding box center [394, 144] width 19 height 19
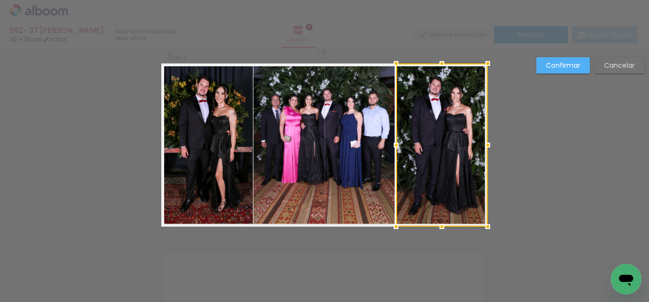
click at [386, 142] on div at bounding box center [395, 144] width 19 height 19
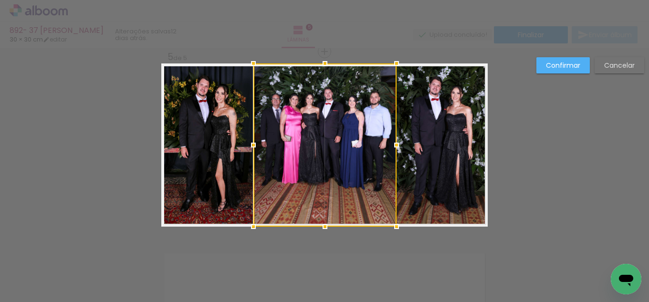
click at [393, 142] on div at bounding box center [396, 144] width 19 height 19
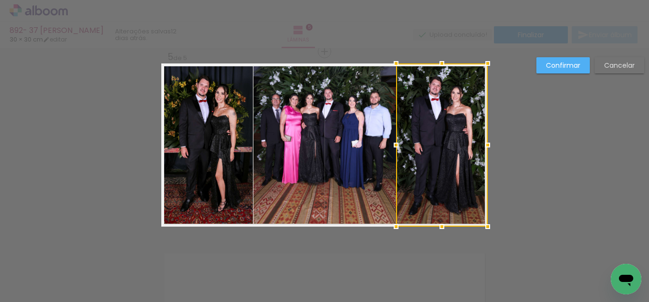
click at [366, 150] on quentale-photo at bounding box center [324, 144] width 143 height 163
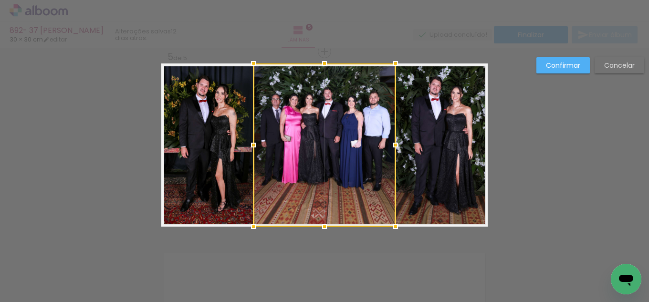
click at [393, 141] on div at bounding box center [395, 144] width 19 height 19
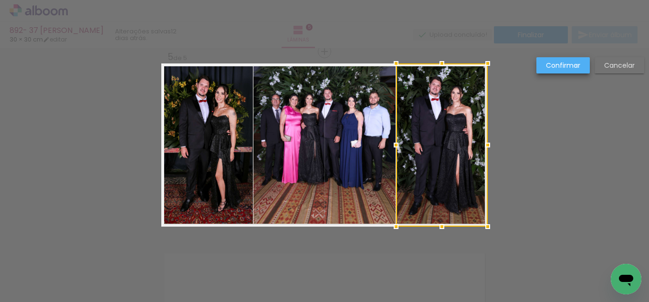
drag, startPoint x: 576, startPoint y: 66, endPoint x: 559, endPoint y: 78, distance: 20.1
click at [0, 0] on slot "Confirmar" at bounding box center [0, 0] width 0 height 0
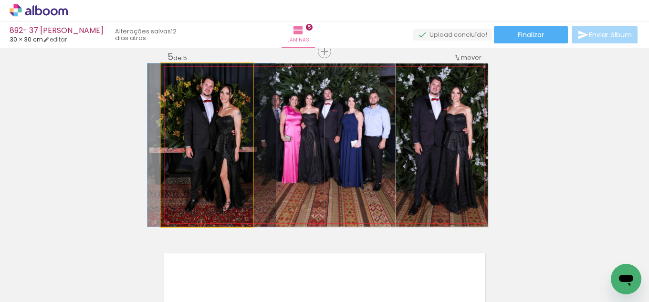
drag, startPoint x: 200, startPoint y: 182, endPoint x: 205, endPoint y: 180, distance: 5.1
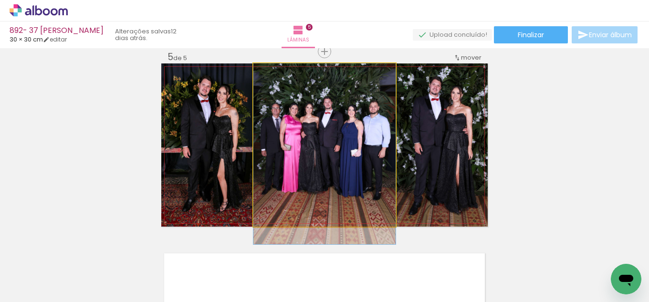
drag, startPoint x: 316, startPoint y: 185, endPoint x: 317, endPoint y: 200, distance: 14.8
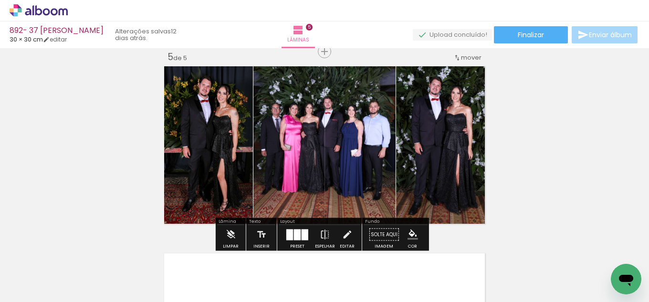
click at [407, 235] on iron-icon "color picker" at bounding box center [412, 234] width 10 height 10
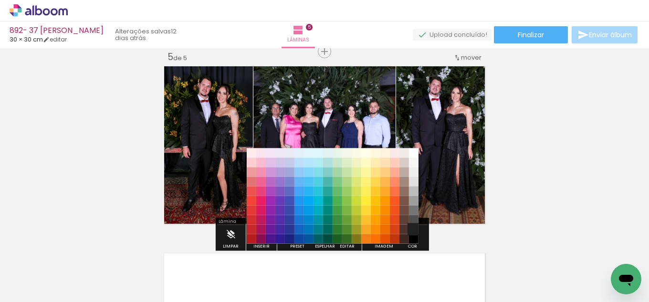
click at [414, 229] on paper-item "#212121" at bounding box center [414, 230] width 10 height 10
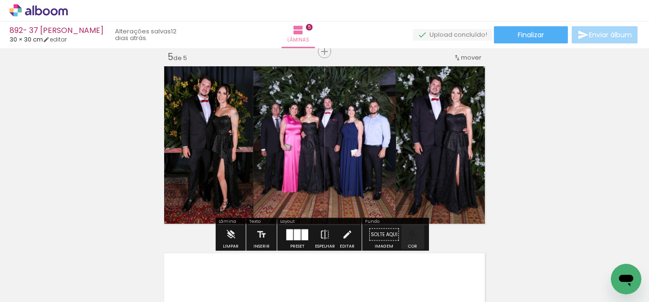
click at [409, 238] on iron-icon "color picker" at bounding box center [412, 234] width 10 height 10
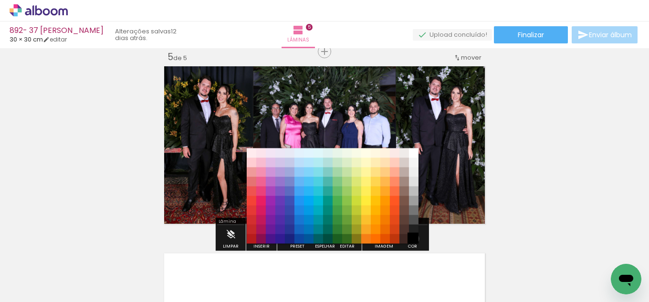
click at [411, 238] on paper-item "#000000" at bounding box center [414, 239] width 10 height 10
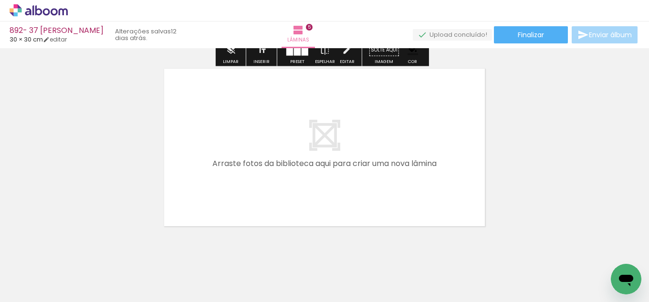
scroll to position [965, 0]
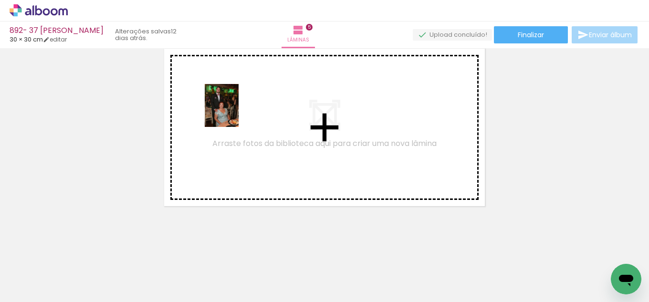
drag, startPoint x: 110, startPoint y: 273, endPoint x: 233, endPoint y: 112, distance: 203.1
click at [233, 112] on quentale-workspace at bounding box center [324, 151] width 649 height 302
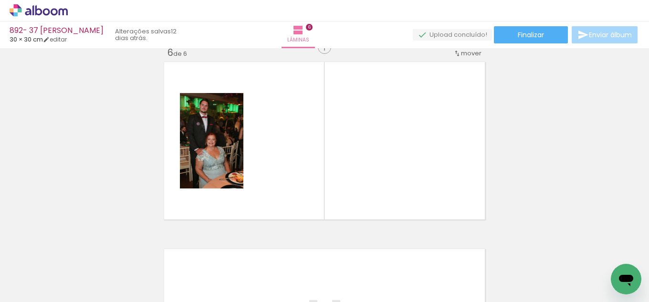
scroll to position [947, 0]
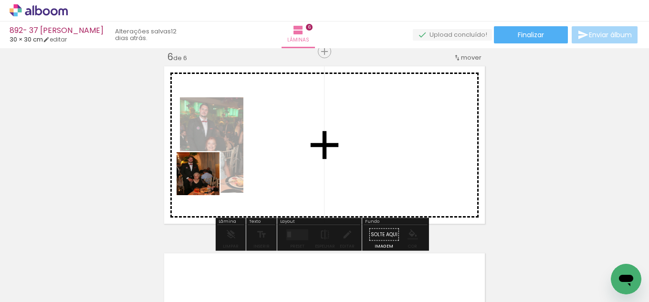
drag, startPoint x: 101, startPoint y: 274, endPoint x: 142, endPoint y: 285, distance: 42.0
click at [239, 156] on quentale-workspace at bounding box center [324, 151] width 649 height 302
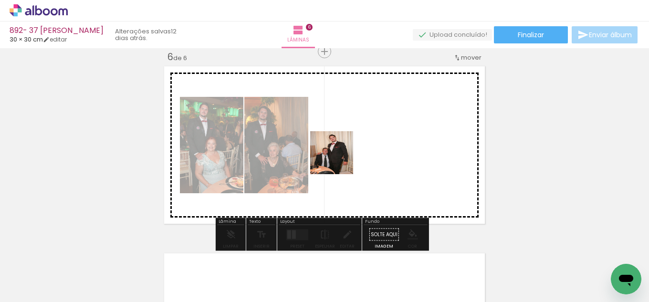
drag, startPoint x: 185, startPoint y: 221, endPoint x: 343, endPoint y: 158, distance: 170.8
click at [343, 158] on quentale-workspace at bounding box center [324, 151] width 649 height 302
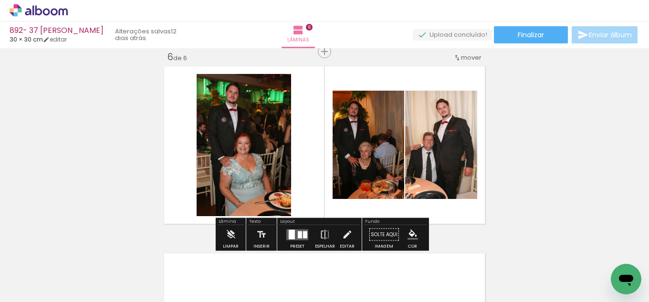
click at [303, 234] on div at bounding box center [305, 234] width 4 height 7
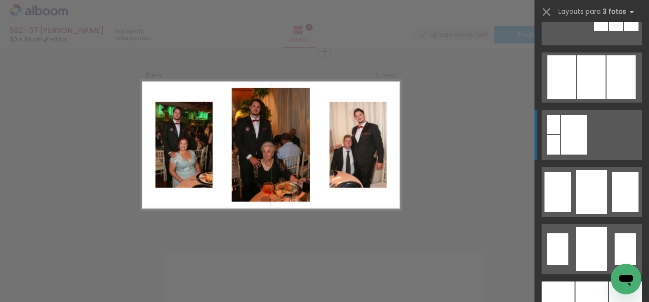
scroll to position [715, 0]
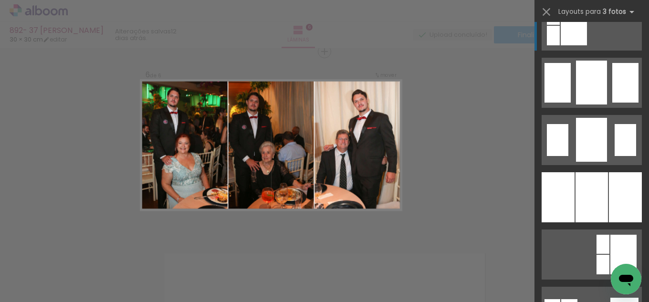
click at [600, 190] on div at bounding box center [591, 197] width 32 height 50
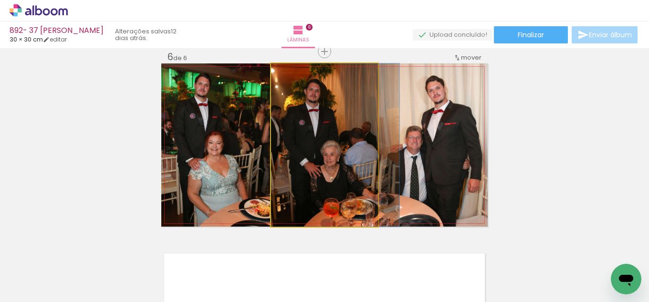
drag, startPoint x: 311, startPoint y: 166, endPoint x: 322, endPoint y: 165, distance: 11.1
click at [326, 165] on quentale-photo at bounding box center [324, 144] width 107 height 163
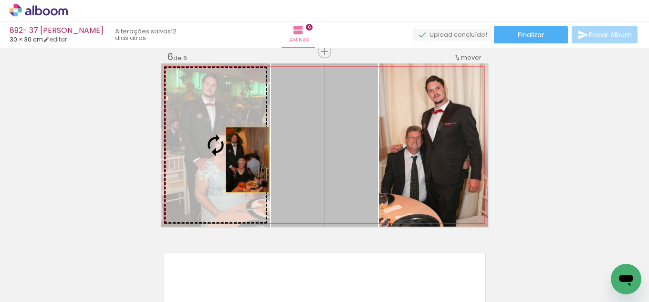
drag, startPoint x: 354, startPoint y: 175, endPoint x: 228, endPoint y: 158, distance: 127.5
click at [0, 0] on slot at bounding box center [0, 0] width 0 height 0
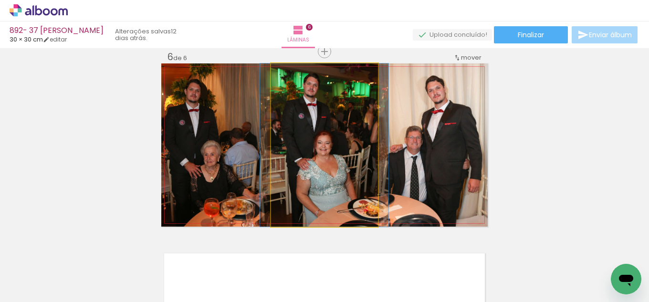
click at [326, 179] on quentale-photo at bounding box center [324, 144] width 107 height 163
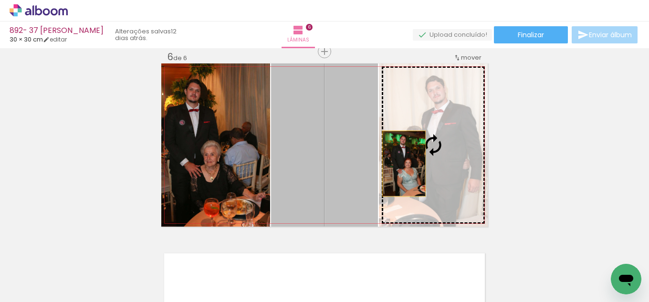
drag, startPoint x: 348, startPoint y: 169, endPoint x: 402, endPoint y: 164, distance: 54.2
click at [0, 0] on slot at bounding box center [0, 0] width 0 height 0
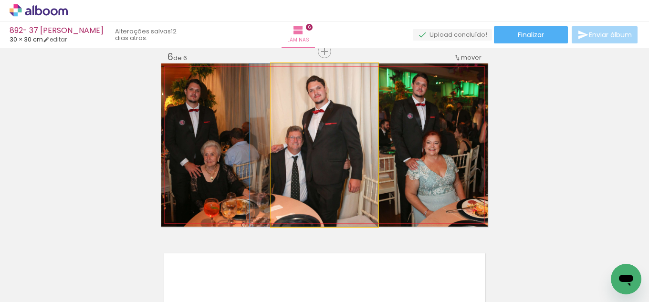
drag, startPoint x: 341, startPoint y: 175, endPoint x: 271, endPoint y: 183, distance: 70.6
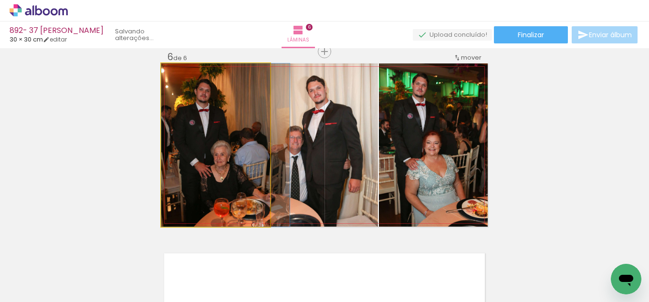
drag, startPoint x: 172, startPoint y: 178, endPoint x: 318, endPoint y: 171, distance: 146.1
click at [0, 0] on slot at bounding box center [0, 0] width 0 height 0
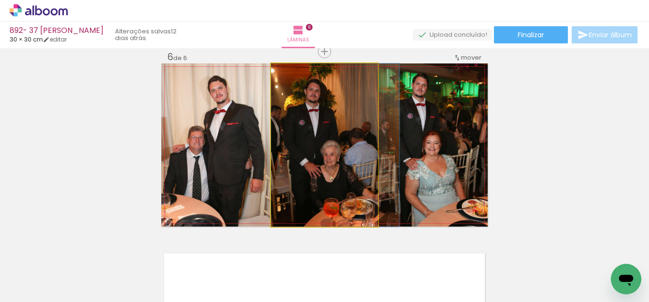
drag, startPoint x: 304, startPoint y: 179, endPoint x: 323, endPoint y: 178, distance: 19.1
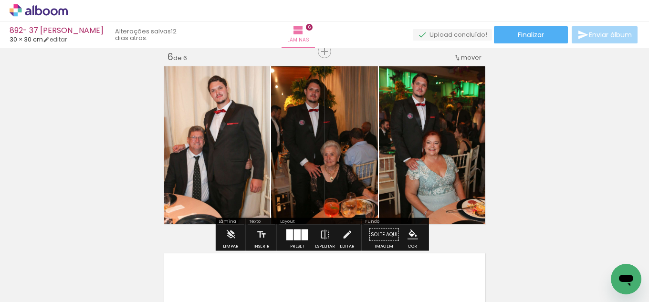
click at [414, 231] on iron-icon "color picker" at bounding box center [412, 234] width 10 height 10
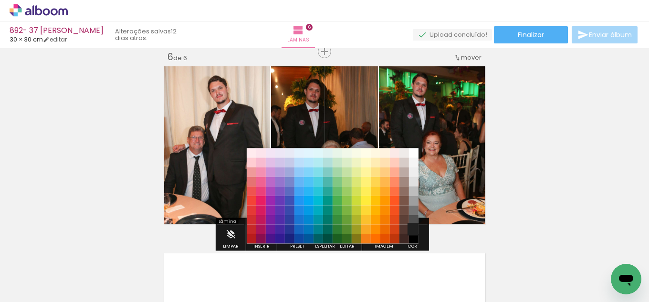
click at [414, 227] on paper-item "#212121" at bounding box center [414, 230] width 10 height 10
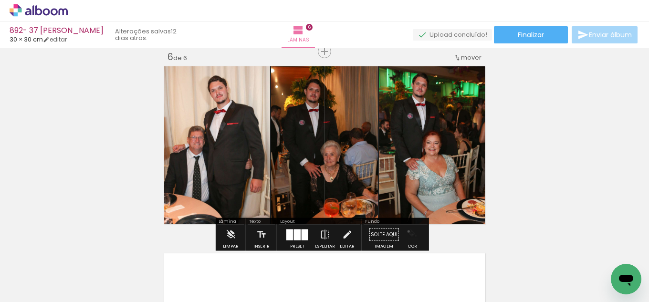
click at [407, 231] on iron-icon "color picker" at bounding box center [412, 234] width 10 height 10
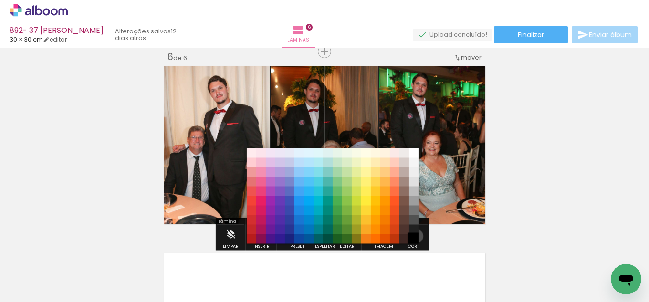
click at [412, 236] on paper-item "#000000" at bounding box center [414, 239] width 10 height 10
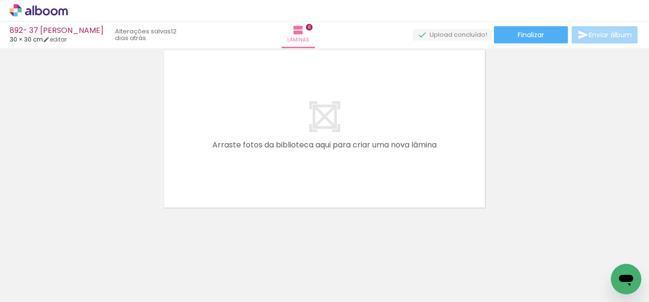
scroll to position [1152, 0]
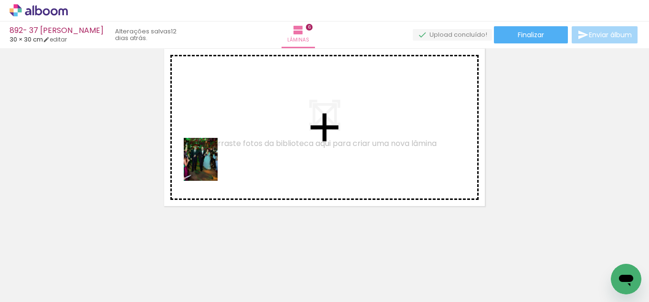
drag, startPoint x: 108, startPoint y: 254, endPoint x: 130, endPoint y: 270, distance: 26.9
click at [213, 166] on quentale-workspace at bounding box center [324, 151] width 649 height 302
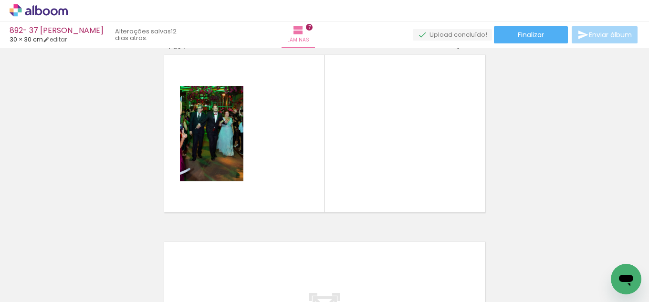
scroll to position [1134, 0]
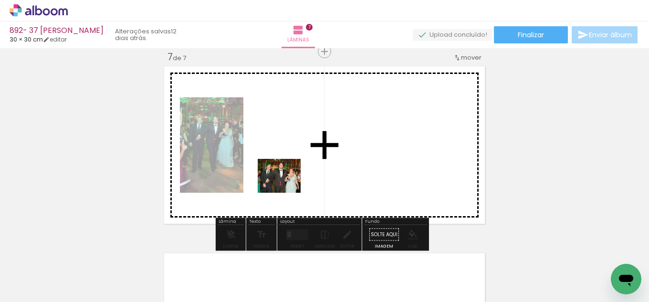
drag, startPoint x: 102, startPoint y: 285, endPoint x: 286, endPoint y: 187, distance: 208.8
click at [286, 187] on quentale-workspace at bounding box center [324, 151] width 649 height 302
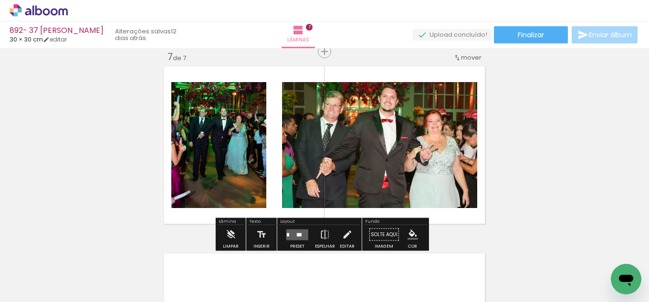
click at [294, 236] on quentale-layouter at bounding box center [297, 234] width 22 height 11
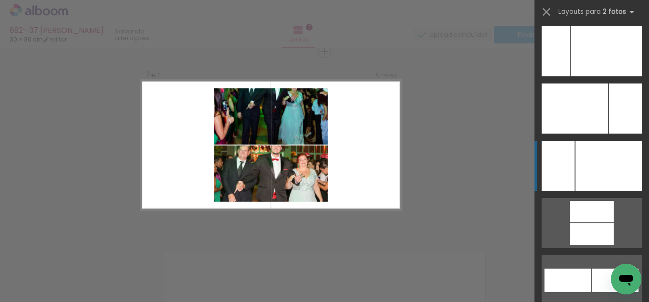
scroll to position [4170, 0]
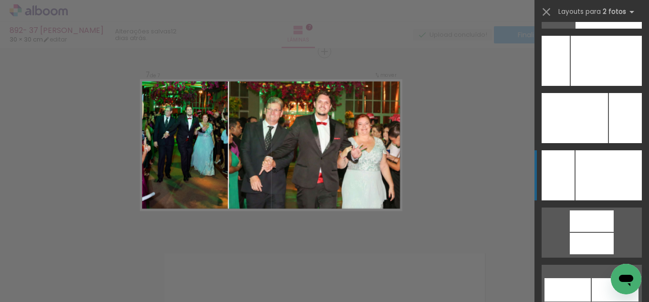
click at [593, 165] on div at bounding box center [608, 175] width 66 height 50
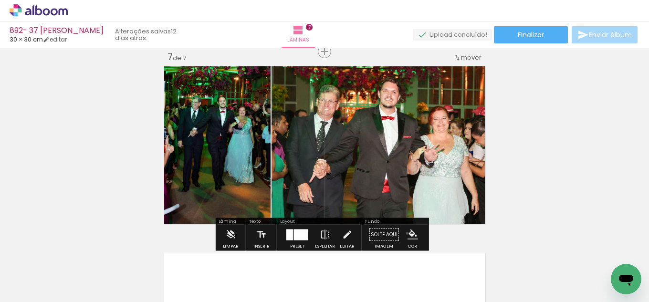
click at [403, 233] on paper-menu-button "#ffebee #ffcdd2 #ef9a9a #e57373 #ef5350 #f44336 #e53935 #d32f2f #c62828 #b71c1c…" at bounding box center [412, 235] width 18 height 18
click at [413, 231] on iron-icon "color picker" at bounding box center [412, 234] width 10 height 10
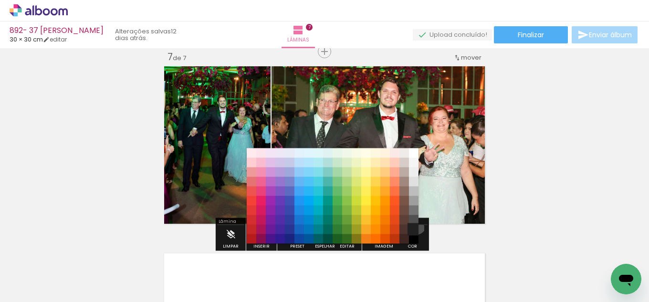
click at [412, 225] on paper-item "#212121" at bounding box center [414, 230] width 10 height 10
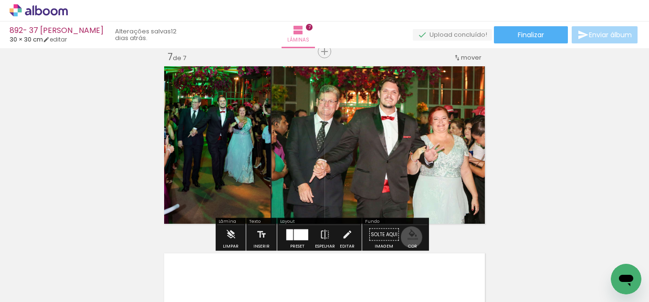
click at [408, 237] on iron-icon "color picker" at bounding box center [412, 234] width 10 height 10
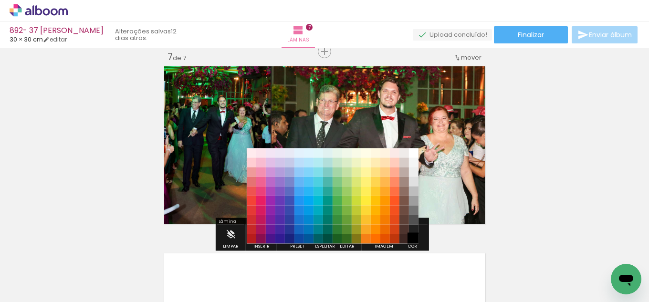
click at [413, 237] on paper-item "#000000" at bounding box center [414, 239] width 10 height 10
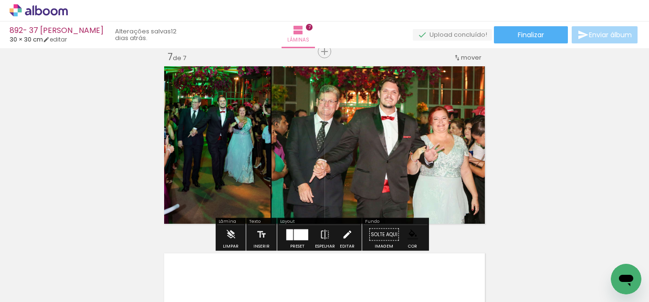
click at [345, 237] on iron-icon at bounding box center [346, 234] width 10 height 19
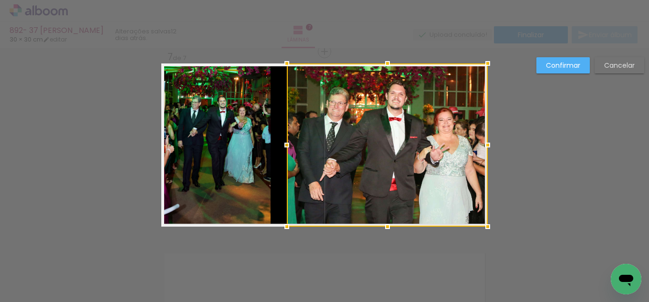
drag, startPoint x: 271, startPoint y: 144, endPoint x: 286, endPoint y: 144, distance: 14.8
click at [286, 144] on div at bounding box center [286, 144] width 19 height 19
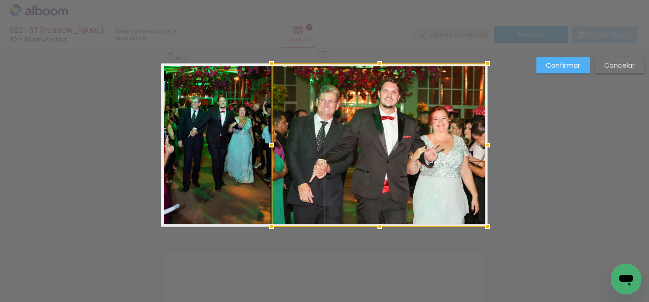
click at [259, 146] on quentale-photo at bounding box center [215, 144] width 109 height 163
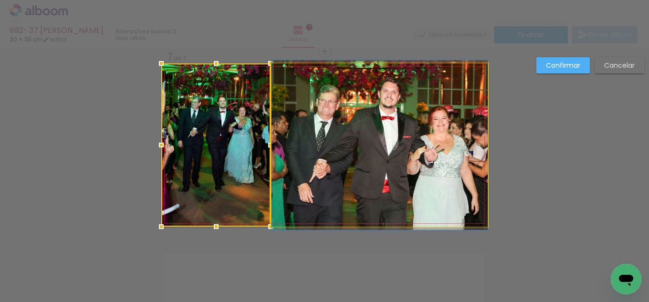
click at [279, 143] on quentale-photo at bounding box center [379, 144] width 216 height 163
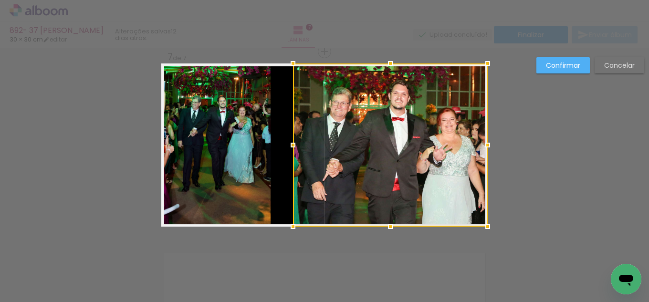
drag, startPoint x: 265, startPoint y: 144, endPoint x: 286, endPoint y: 144, distance: 21.5
click at [286, 144] on div at bounding box center [292, 144] width 19 height 19
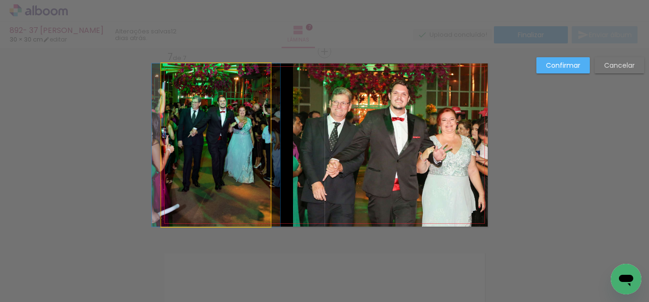
click at [258, 140] on quentale-photo at bounding box center [215, 144] width 109 height 163
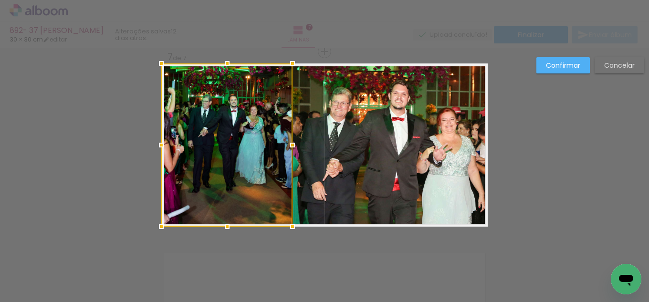
drag, startPoint x: 272, startPoint y: 142, endPoint x: 290, endPoint y: 144, distance: 18.2
click at [290, 144] on div at bounding box center [292, 144] width 19 height 19
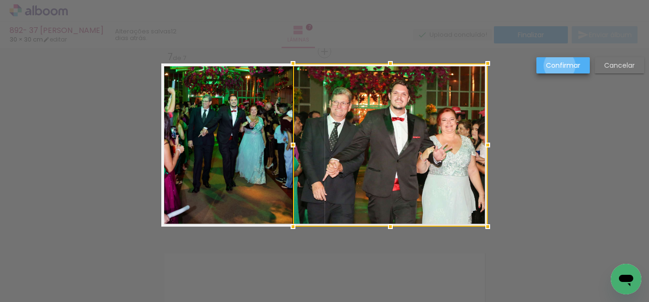
click at [0, 0] on slot "Confirmar" at bounding box center [0, 0] width 0 height 0
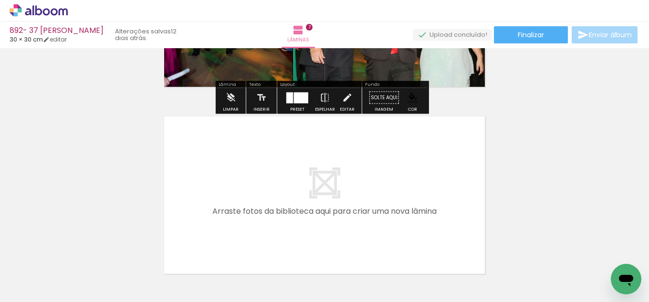
scroll to position [1277, 0]
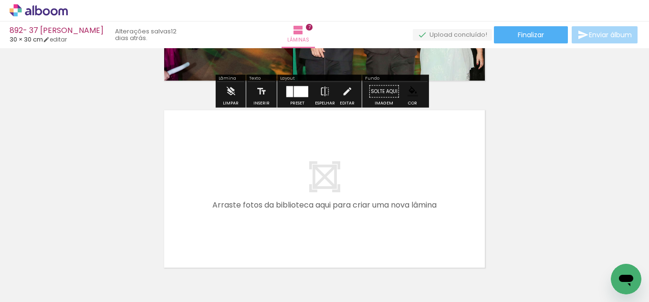
click at [52, 251] on h1 "Biblioteca" at bounding box center [29, 251] width 46 height 6
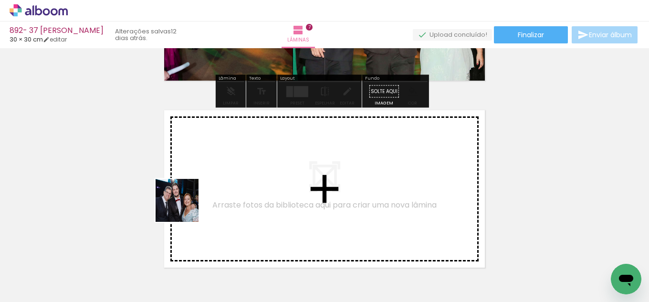
drag, startPoint x: 115, startPoint y: 264, endPoint x: 108, endPoint y: 301, distance: 38.4
click at [246, 169] on quentale-workspace at bounding box center [324, 151] width 649 height 302
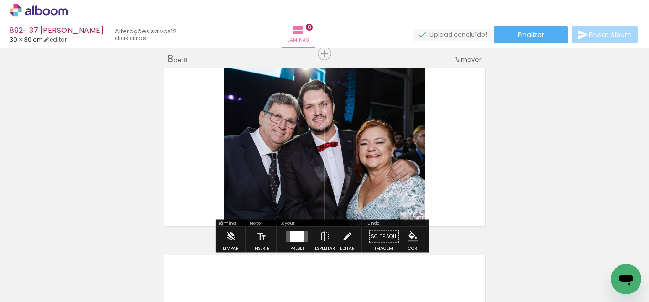
scroll to position [1321, 0]
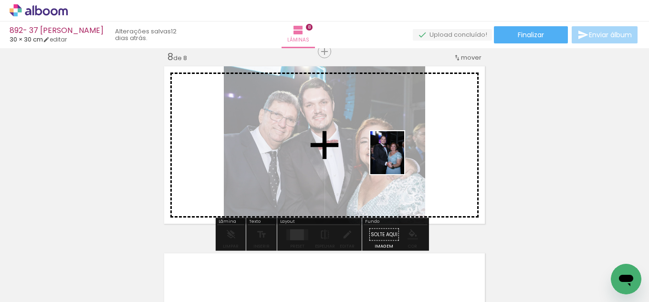
drag, startPoint x: 109, startPoint y: 260, endPoint x: 399, endPoint y: 160, distance: 306.3
click at [399, 160] on quentale-workspace at bounding box center [324, 151] width 649 height 302
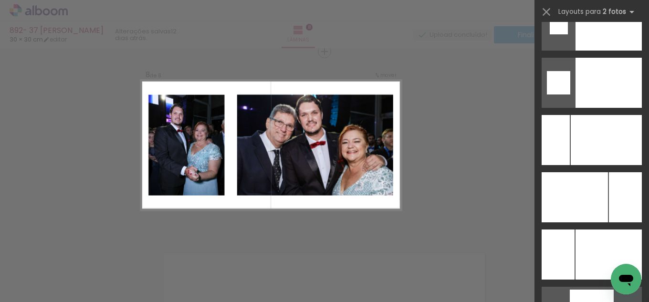
scroll to position [4101, 0]
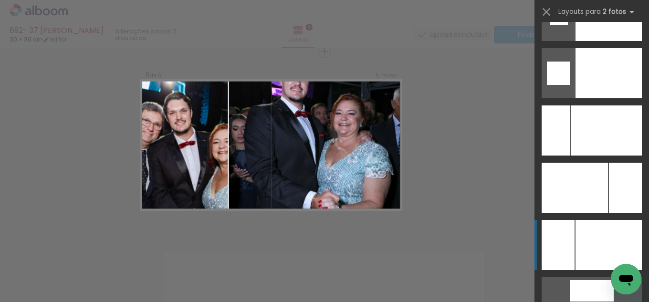
click at [601, 238] on div at bounding box center [608, 245] width 66 height 50
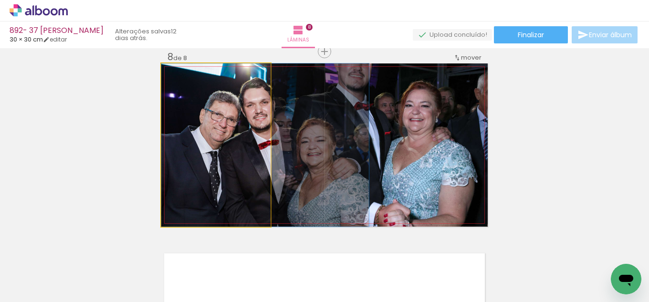
drag, startPoint x: 199, startPoint y: 167, endPoint x: 330, endPoint y: 165, distance: 131.1
click at [0, 0] on slot at bounding box center [0, 0] width 0 height 0
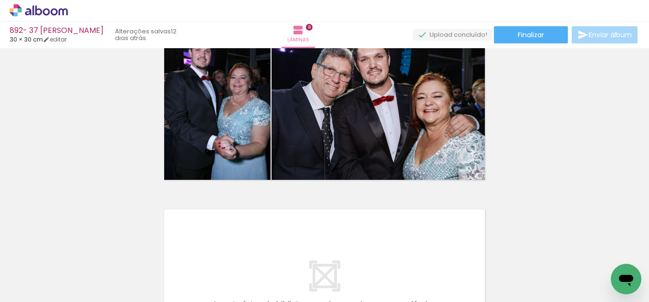
scroll to position [1369, 0]
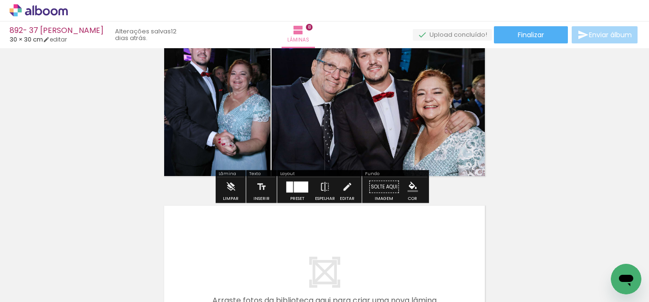
drag, startPoint x: 339, startPoint y: 188, endPoint x: 343, endPoint y: 148, distance: 40.3
click at [341, 188] on iron-icon at bounding box center [346, 186] width 10 height 19
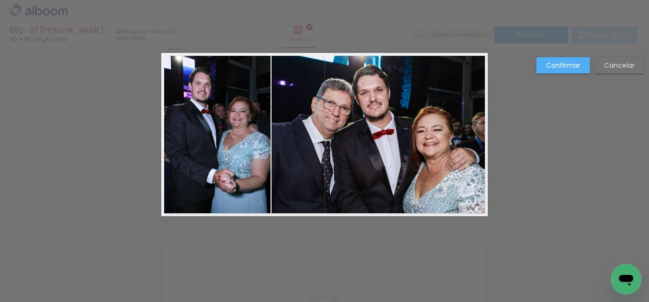
click at [335, 136] on quentale-photo at bounding box center [379, 134] width 216 height 163
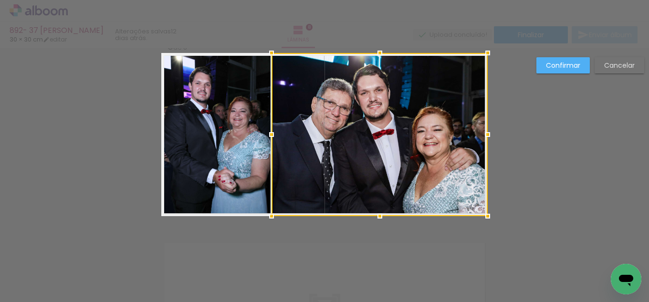
scroll to position [1321, 0]
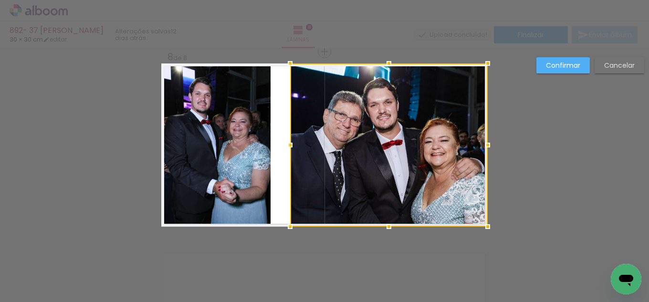
drag, startPoint x: 271, startPoint y: 145, endPoint x: 289, endPoint y: 144, distance: 18.7
click at [289, 144] on div at bounding box center [289, 144] width 19 height 19
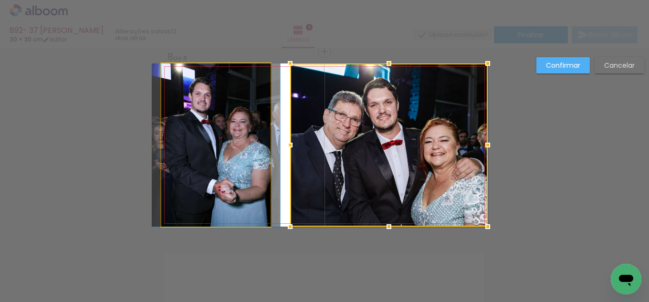
click at [243, 140] on quentale-photo at bounding box center [215, 144] width 109 height 163
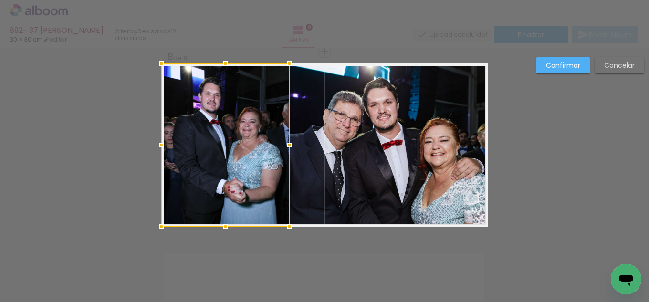
drag, startPoint x: 268, startPoint y: 145, endPoint x: 285, endPoint y: 144, distance: 17.2
click at [285, 144] on div at bounding box center [289, 144] width 19 height 19
click at [0, 0] on slot "Confirmar" at bounding box center [0, 0] width 0 height 0
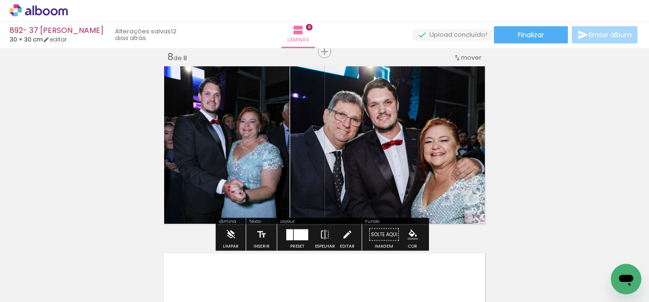
click at [408, 233] on iron-icon "color picker" at bounding box center [412, 234] width 10 height 10
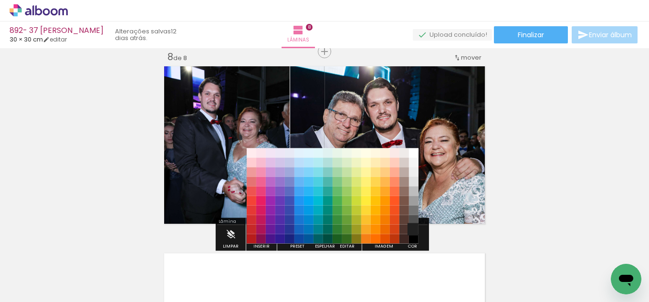
click at [414, 228] on paper-item "#212121" at bounding box center [414, 230] width 10 height 10
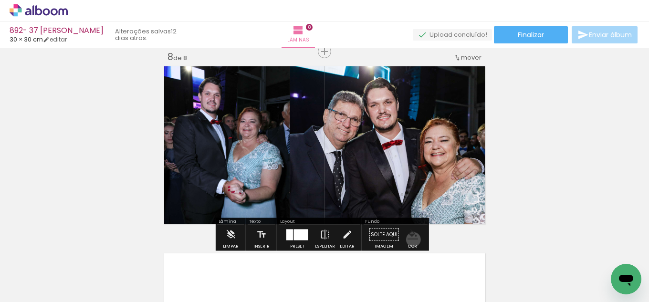
click at [410, 239] on iron-icon "color picker" at bounding box center [412, 234] width 10 height 10
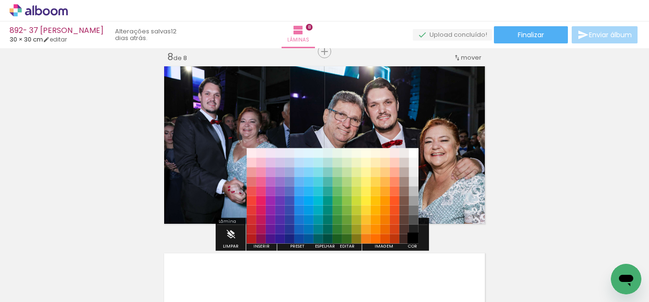
click at [413, 238] on paper-item "#000000" at bounding box center [414, 239] width 10 height 10
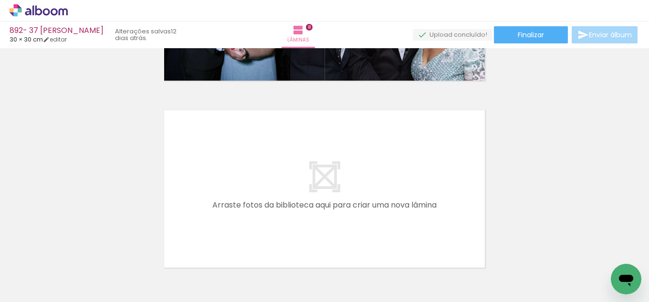
scroll to position [0, 2263]
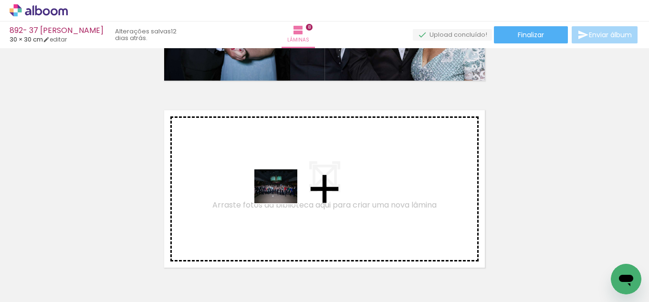
drag, startPoint x: 223, startPoint y: 250, endPoint x: 204, endPoint y: 285, distance: 39.9
click at [288, 189] on quentale-workspace at bounding box center [324, 151] width 649 height 302
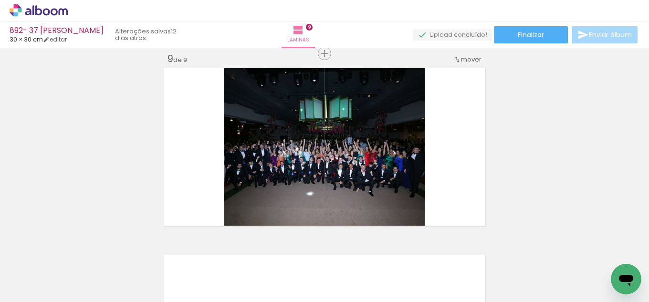
scroll to position [1508, 0]
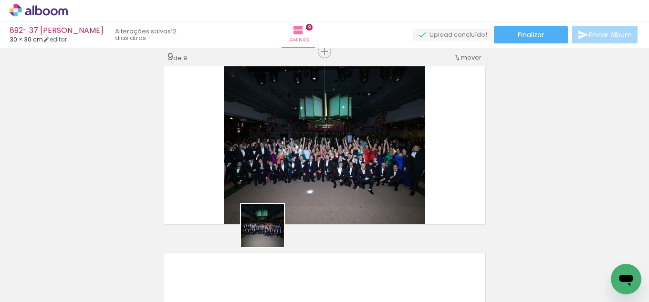
drag, startPoint x: 269, startPoint y: 233, endPoint x: 314, endPoint y: 225, distance: 45.1
click at [313, 142] on quentale-workspace at bounding box center [324, 151] width 649 height 302
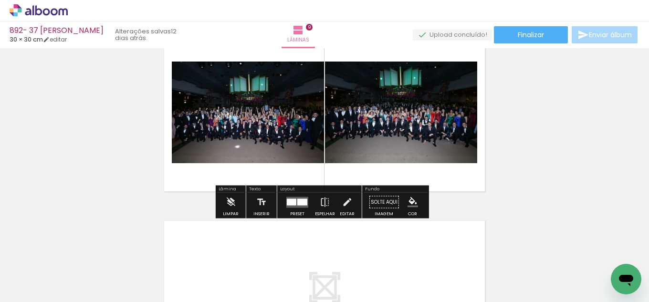
scroll to position [1555, 0]
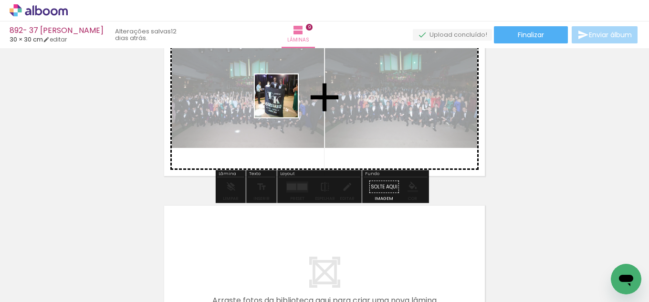
drag, startPoint x: 156, startPoint y: 280, endPoint x: 308, endPoint y: 94, distance: 240.0
click at [304, 70] on quentale-workspace at bounding box center [324, 151] width 649 height 302
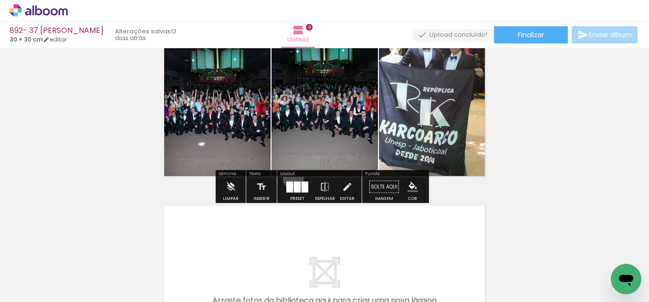
click at [291, 179] on div at bounding box center [297, 186] width 26 height 19
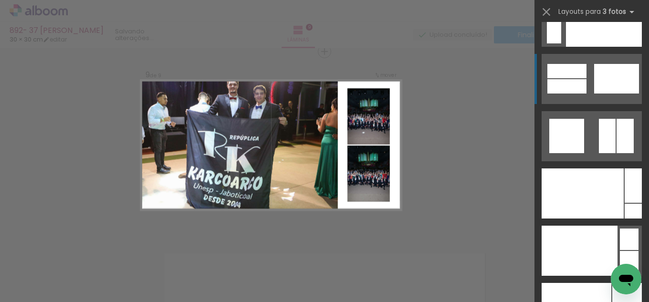
scroll to position [11455, 0]
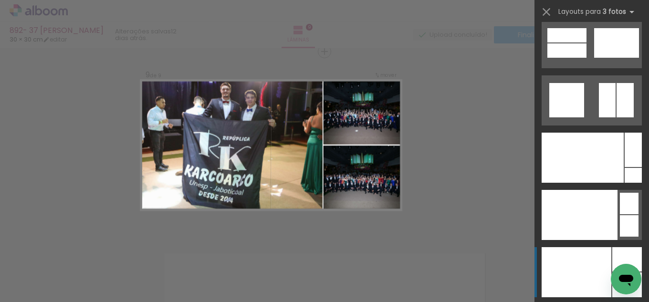
click at [590, 264] on div at bounding box center [576, 272] width 70 height 50
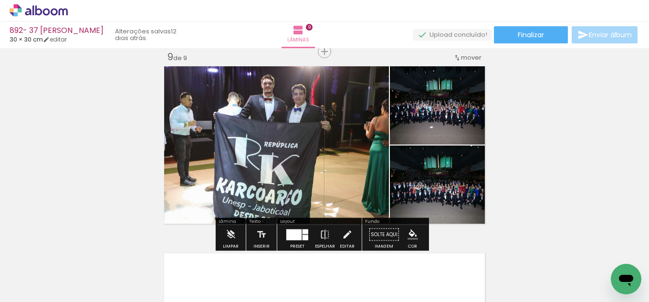
click at [459, 120] on quentale-photo at bounding box center [439, 103] width 98 height 81
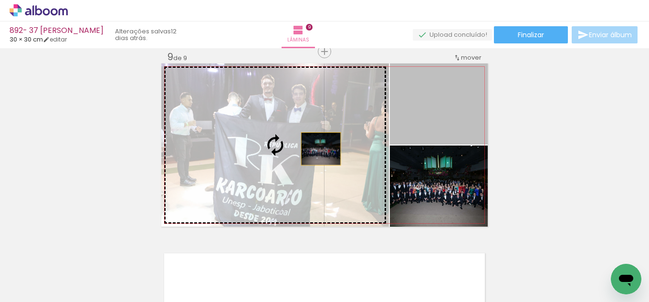
drag, startPoint x: 438, startPoint y: 123, endPoint x: 298, endPoint y: 154, distance: 143.6
click at [0, 0] on slot at bounding box center [0, 0] width 0 height 0
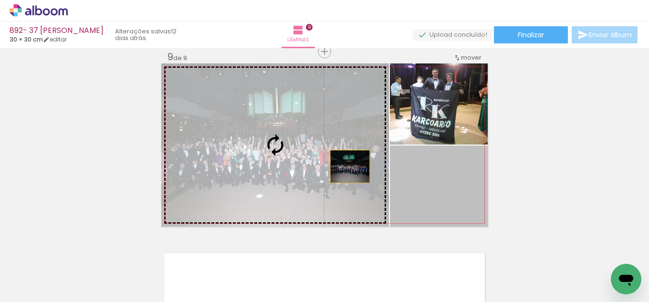
drag, startPoint x: 433, startPoint y: 175, endPoint x: 344, endPoint y: 166, distance: 89.2
click at [0, 0] on slot at bounding box center [0, 0] width 0 height 0
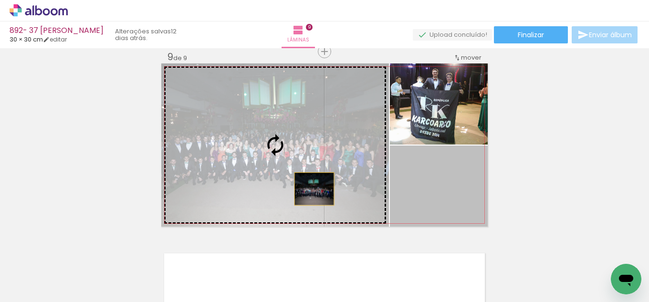
drag, startPoint x: 421, startPoint y: 194, endPoint x: 310, endPoint y: 188, distance: 111.2
click at [0, 0] on slot at bounding box center [0, 0] width 0 height 0
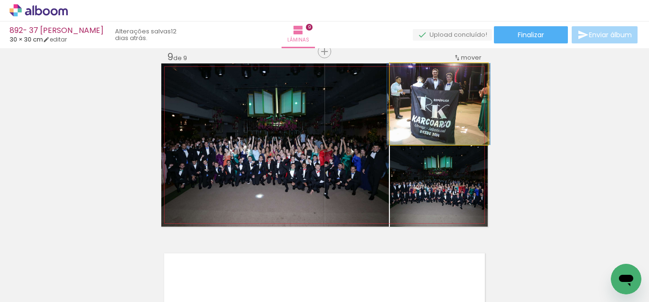
click at [463, 119] on quentale-photo at bounding box center [439, 103] width 98 height 81
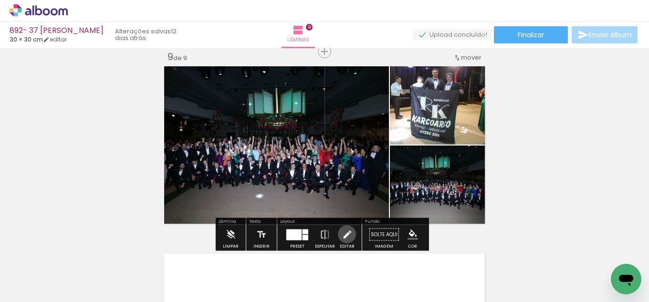
click at [344, 234] on iron-icon at bounding box center [346, 234] width 10 height 19
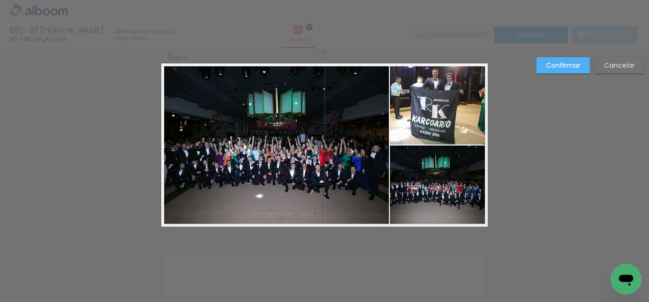
click at [381, 192] on quentale-photo at bounding box center [274, 144] width 227 height 163
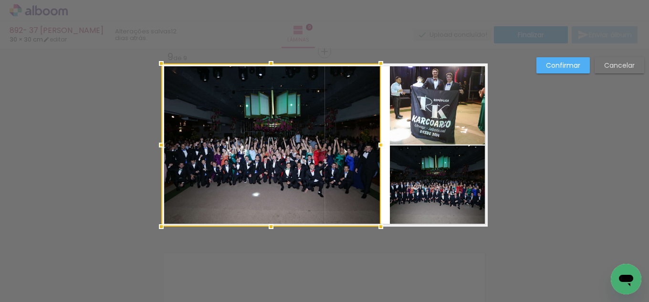
drag, startPoint x: 381, startPoint y: 146, endPoint x: 372, endPoint y: 147, distance: 8.2
click at [372, 147] on div at bounding box center [380, 144] width 19 height 19
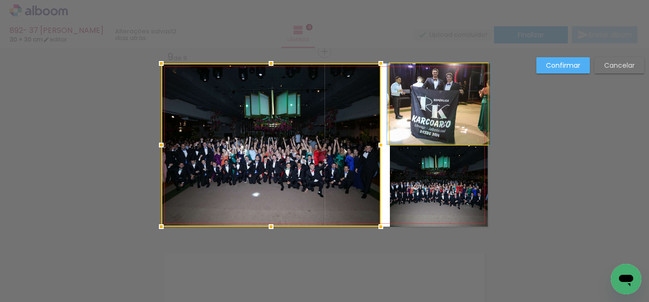
click at [404, 103] on quentale-photo at bounding box center [439, 103] width 98 height 81
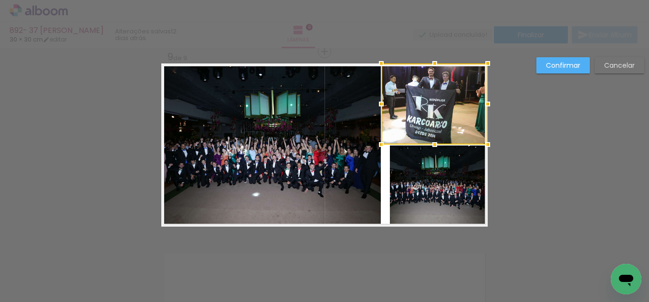
drag, startPoint x: 387, startPoint y: 104, endPoint x: 378, endPoint y: 104, distance: 8.6
click at [378, 104] on div at bounding box center [380, 103] width 19 height 19
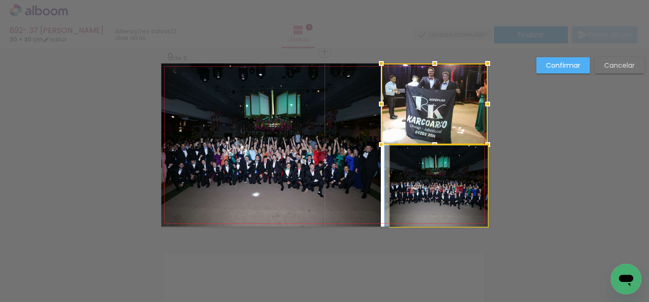
drag, startPoint x: 432, startPoint y: 205, endPoint x: 381, endPoint y: 192, distance: 53.0
click at [431, 205] on quentale-photo at bounding box center [439, 185] width 98 height 81
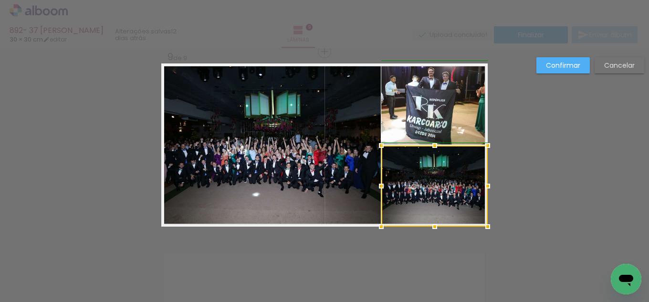
drag, startPoint x: 390, startPoint y: 184, endPoint x: 382, endPoint y: 186, distance: 7.4
click at [382, 186] on div at bounding box center [380, 185] width 19 height 19
drag, startPoint x: 543, startPoint y: 68, endPoint x: 518, endPoint y: 76, distance: 26.1
click at [544, 68] on paper-button "Confirmar" at bounding box center [562, 65] width 53 height 16
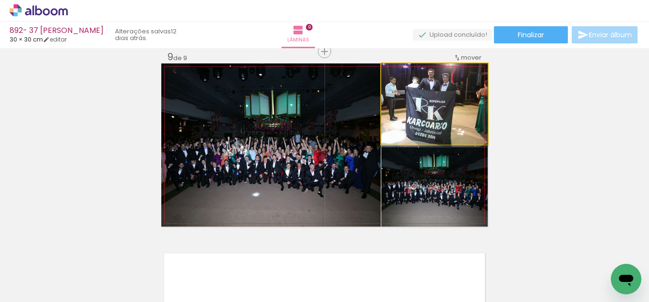
drag, startPoint x: 457, startPoint y: 97, endPoint x: 459, endPoint y: 108, distance: 11.6
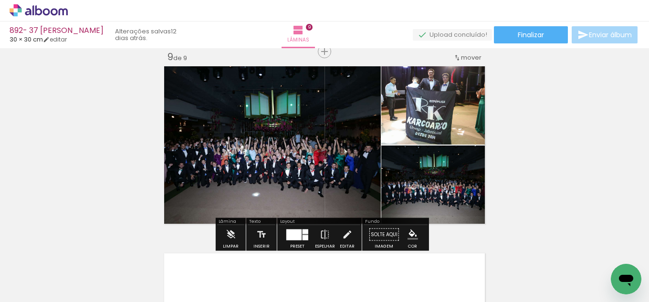
click at [407, 230] on iron-icon "color picker" at bounding box center [412, 234] width 10 height 10
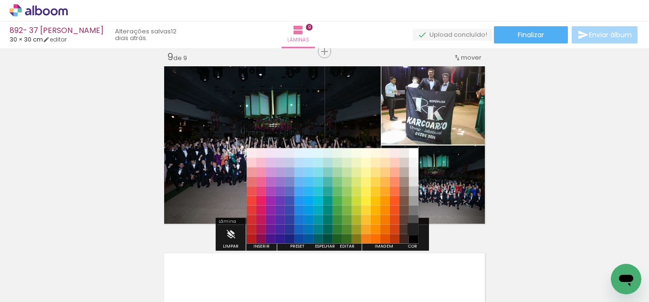
click at [414, 227] on paper-item "#212121" at bounding box center [414, 230] width 10 height 10
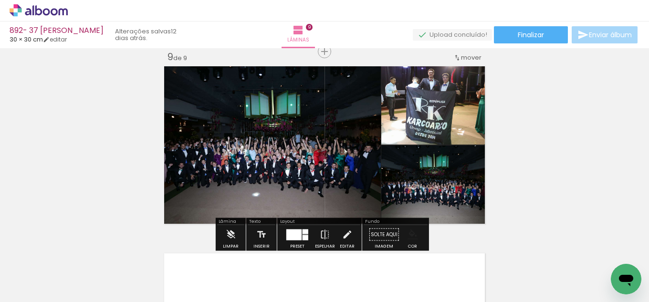
click at [412, 233] on iron-icon "color picker" at bounding box center [412, 234] width 10 height 10
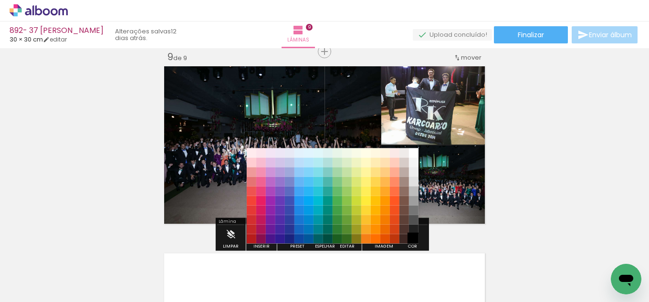
click at [411, 238] on paper-item "#000000" at bounding box center [414, 239] width 10 height 10
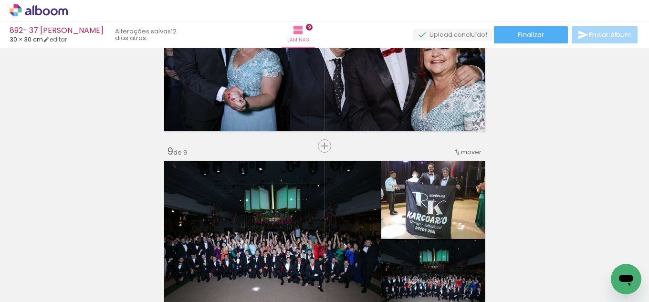
scroll to position [1412, 0]
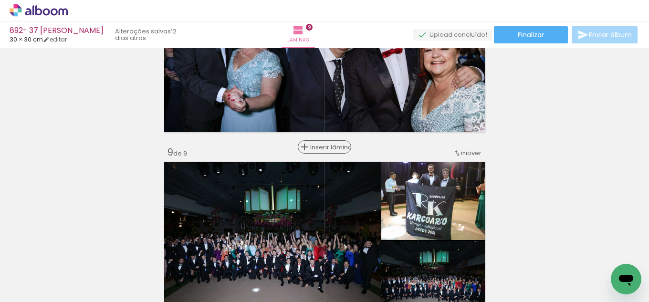
click at [317, 147] on span "Inserir lâmina" at bounding box center [328, 147] width 37 height 6
